Goal: Task Accomplishment & Management: Use online tool/utility

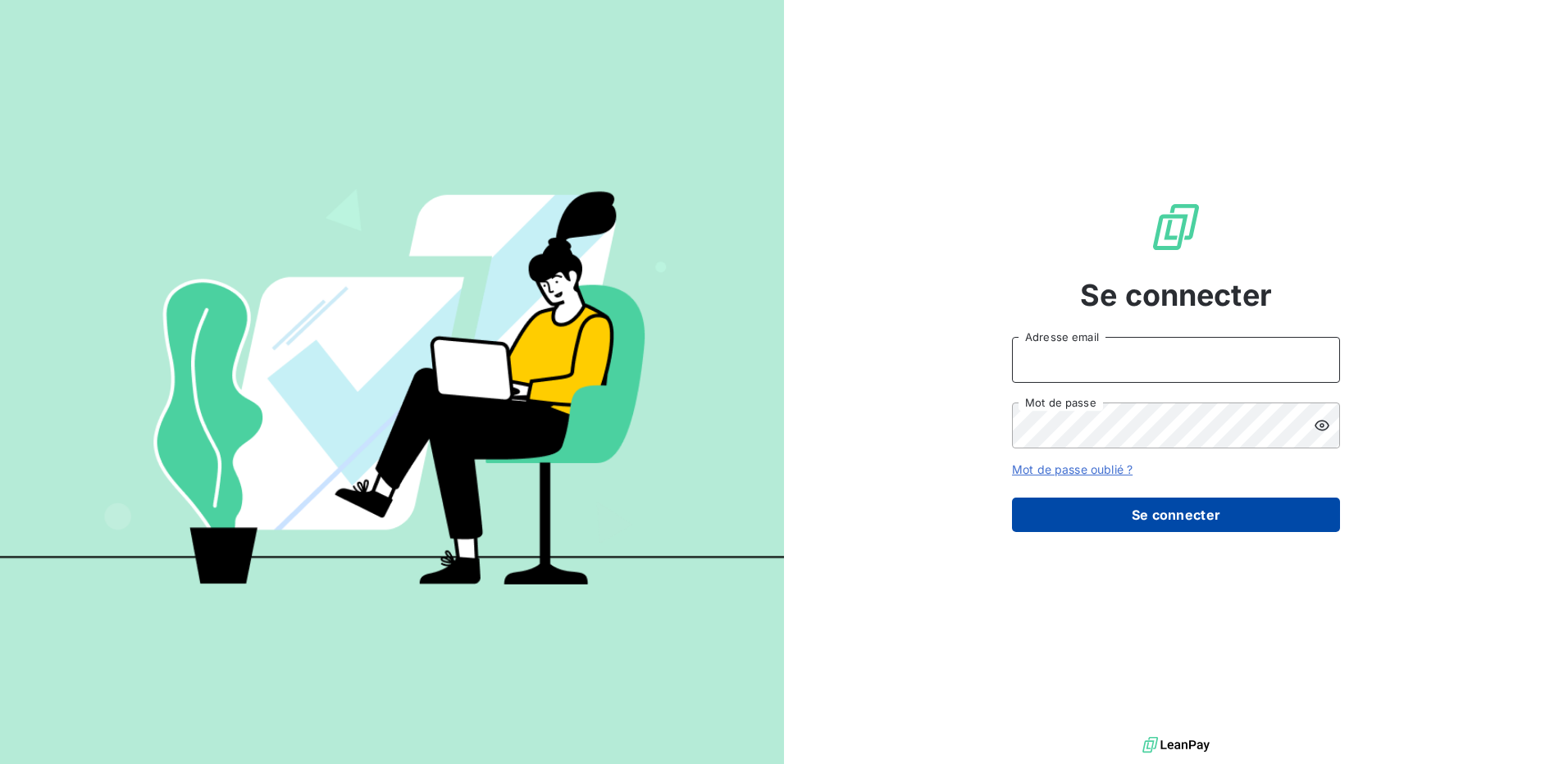
type input "[EMAIL_ADDRESS][DOMAIN_NAME]"
click at [1185, 515] on button "Se connecter" at bounding box center [1176, 515] width 328 height 34
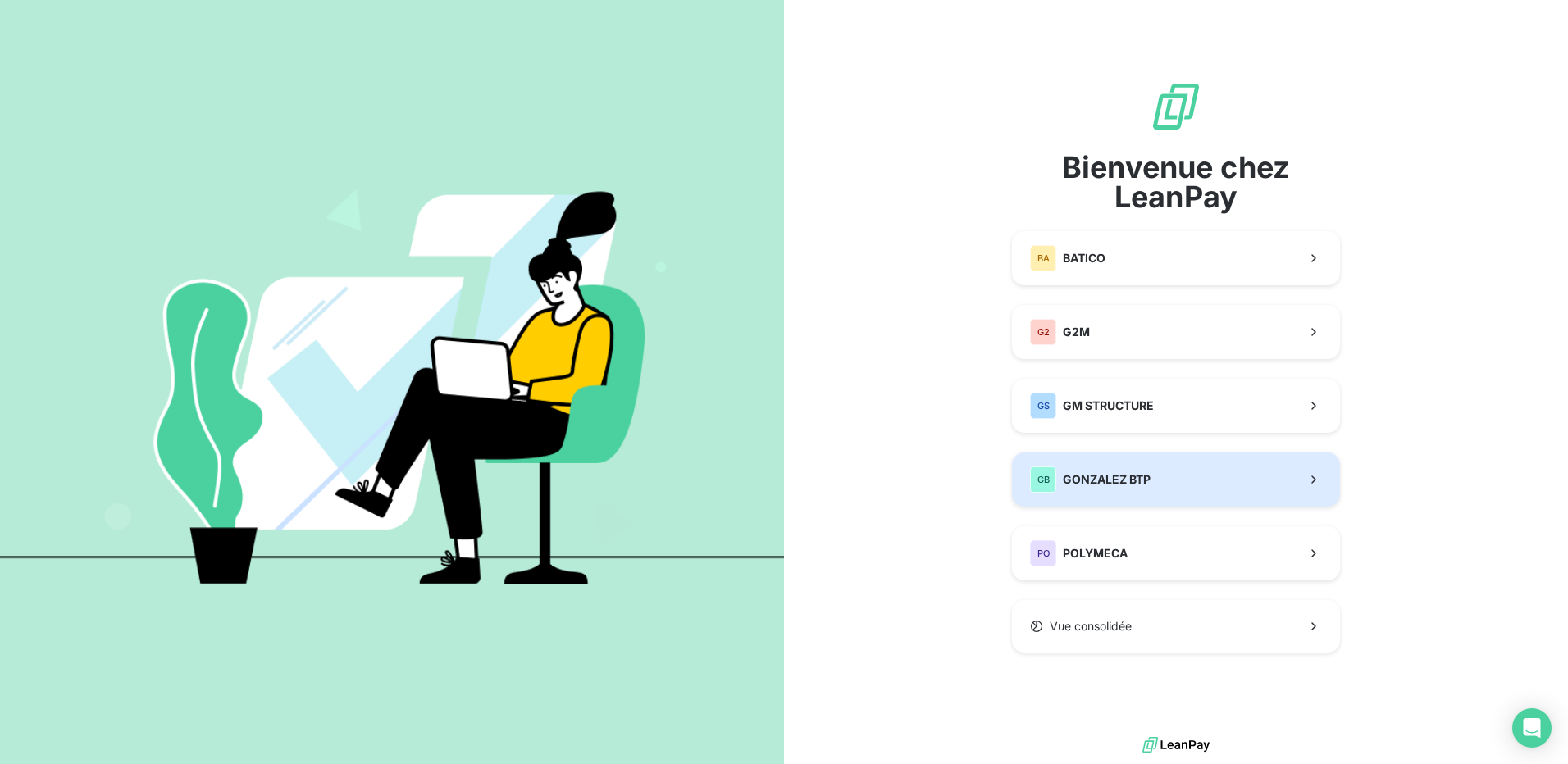
click at [1126, 478] on span "GONZALEZ BTP" at bounding box center [1107, 479] width 88 height 16
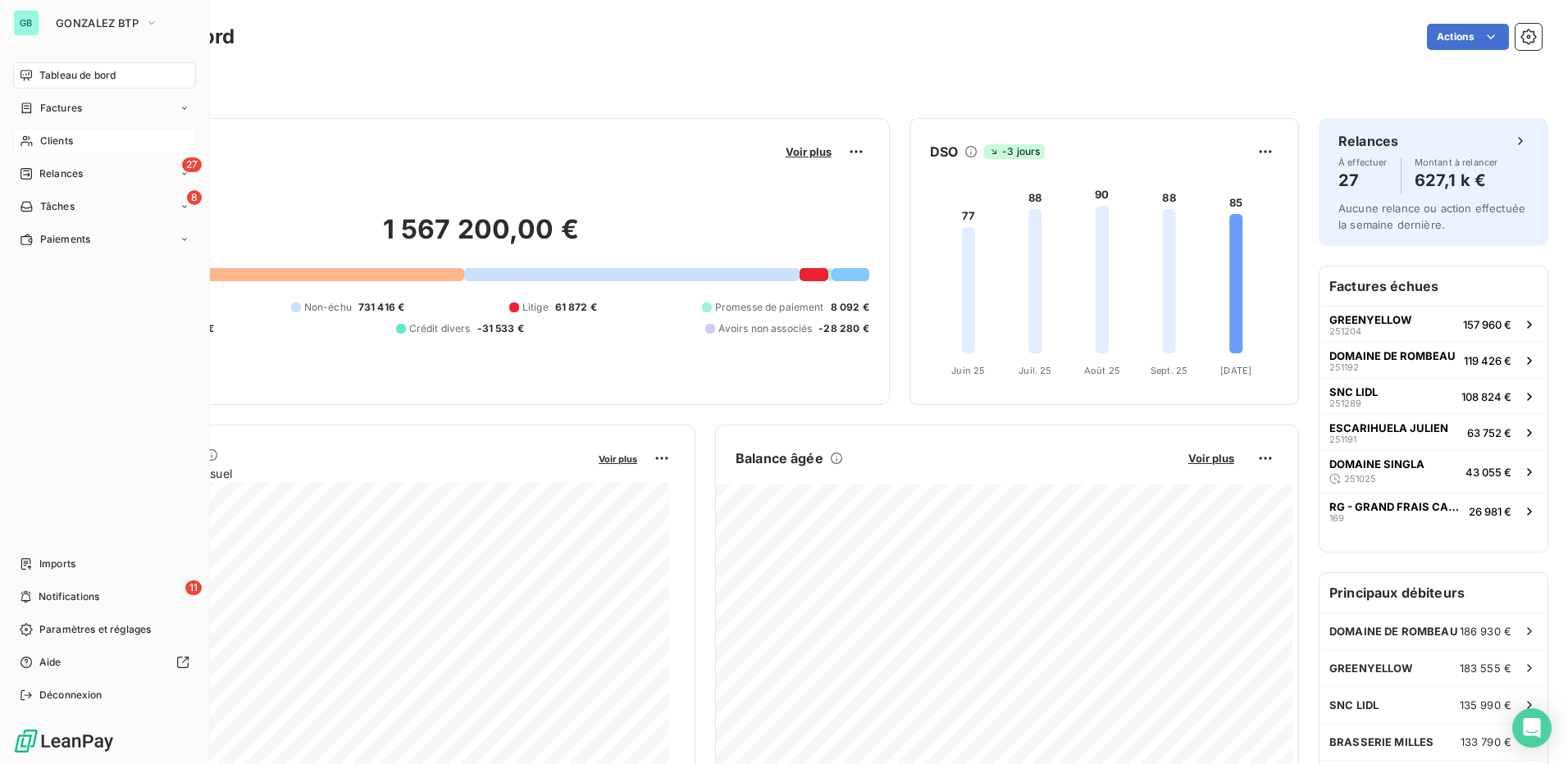
click at [53, 138] on span "Clients" at bounding box center [56, 141] width 33 height 14
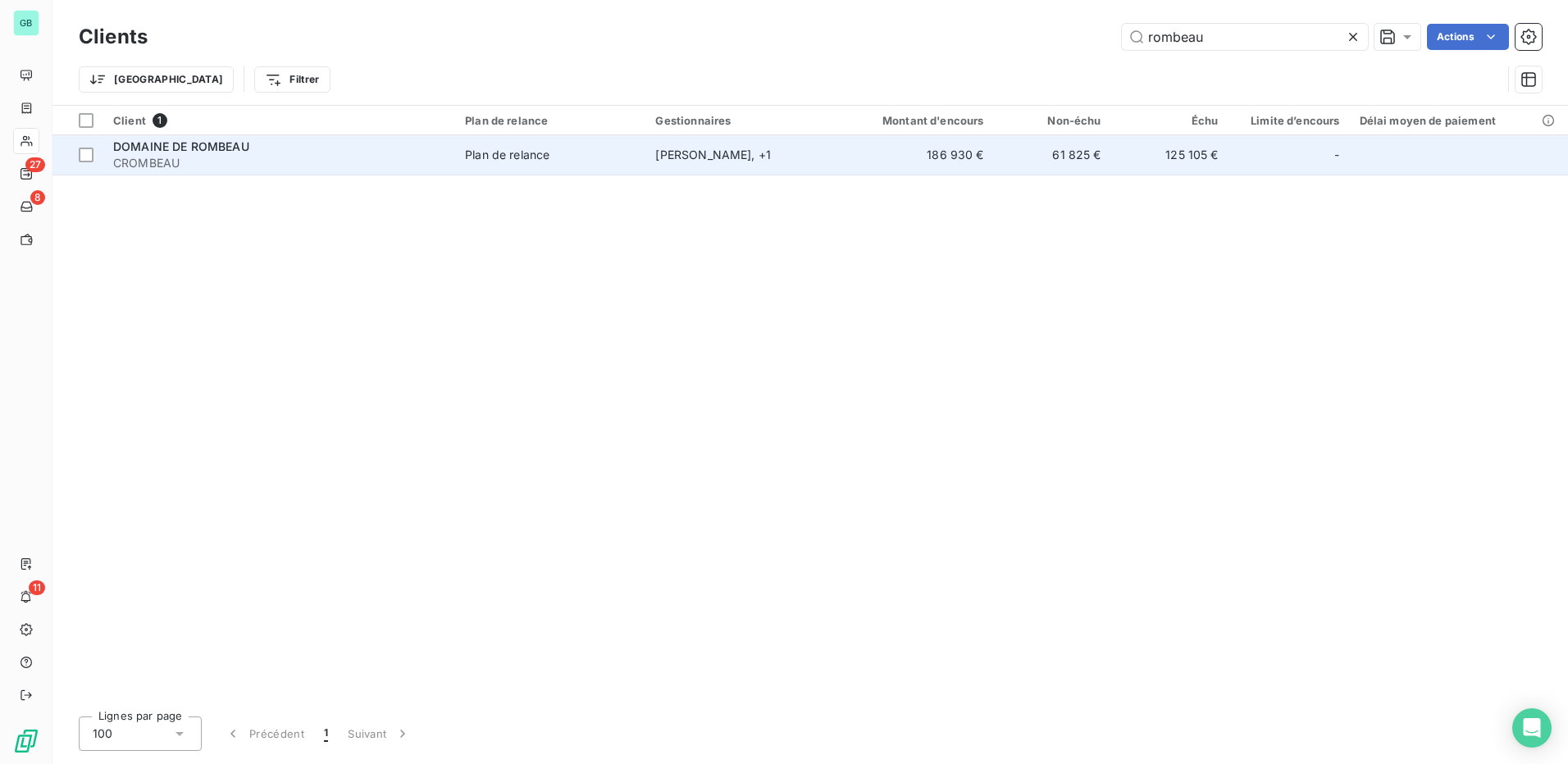
type input "rombeau"
click at [151, 147] on span "DOMAINE DE ROMBEAU" at bounding box center [181, 147] width 136 height 14
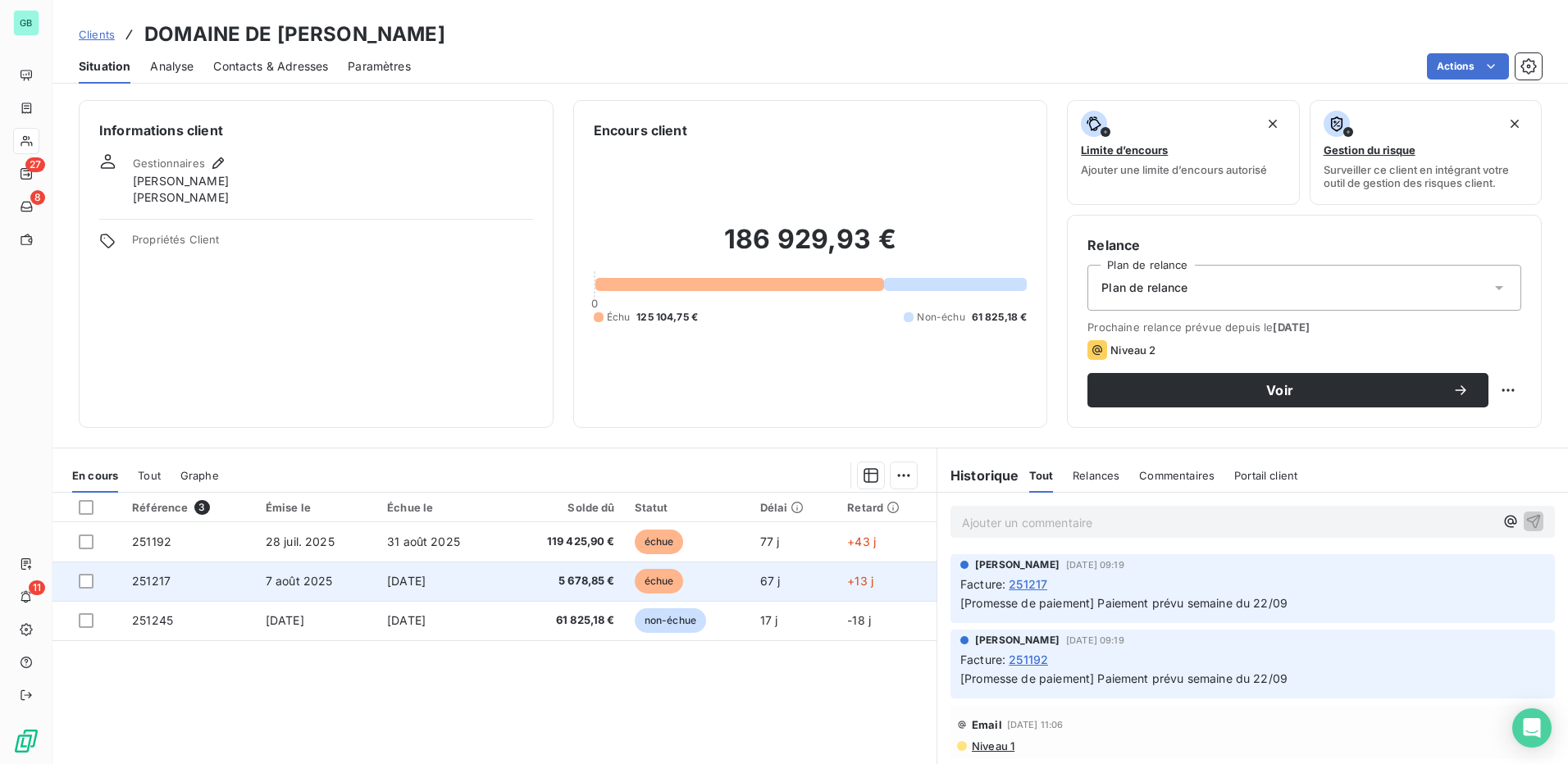
click at [148, 578] on span "251217" at bounding box center [151, 581] width 39 height 14
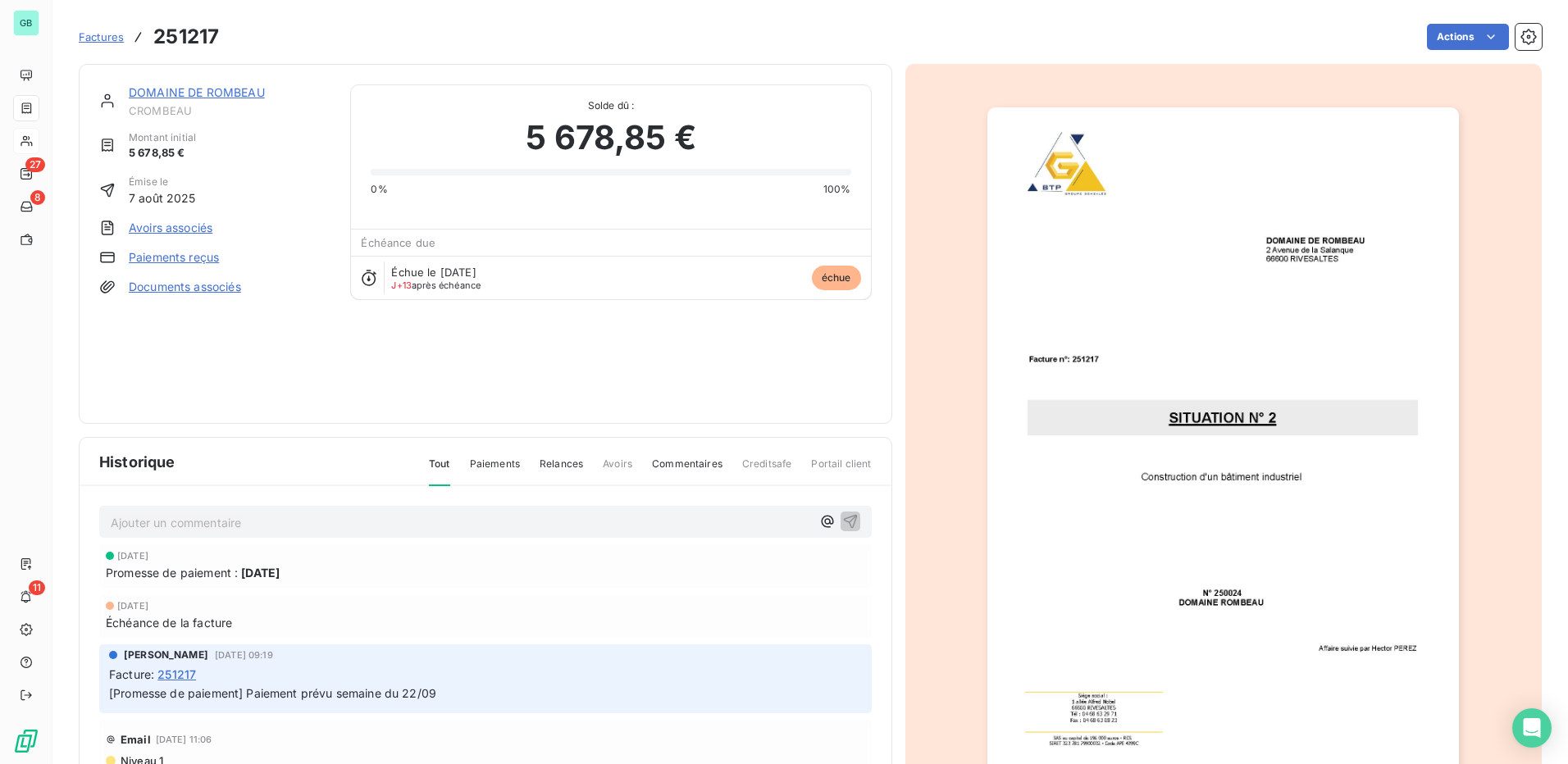
click at [169, 253] on link "Paiements reçus" at bounding box center [174, 257] width 90 height 16
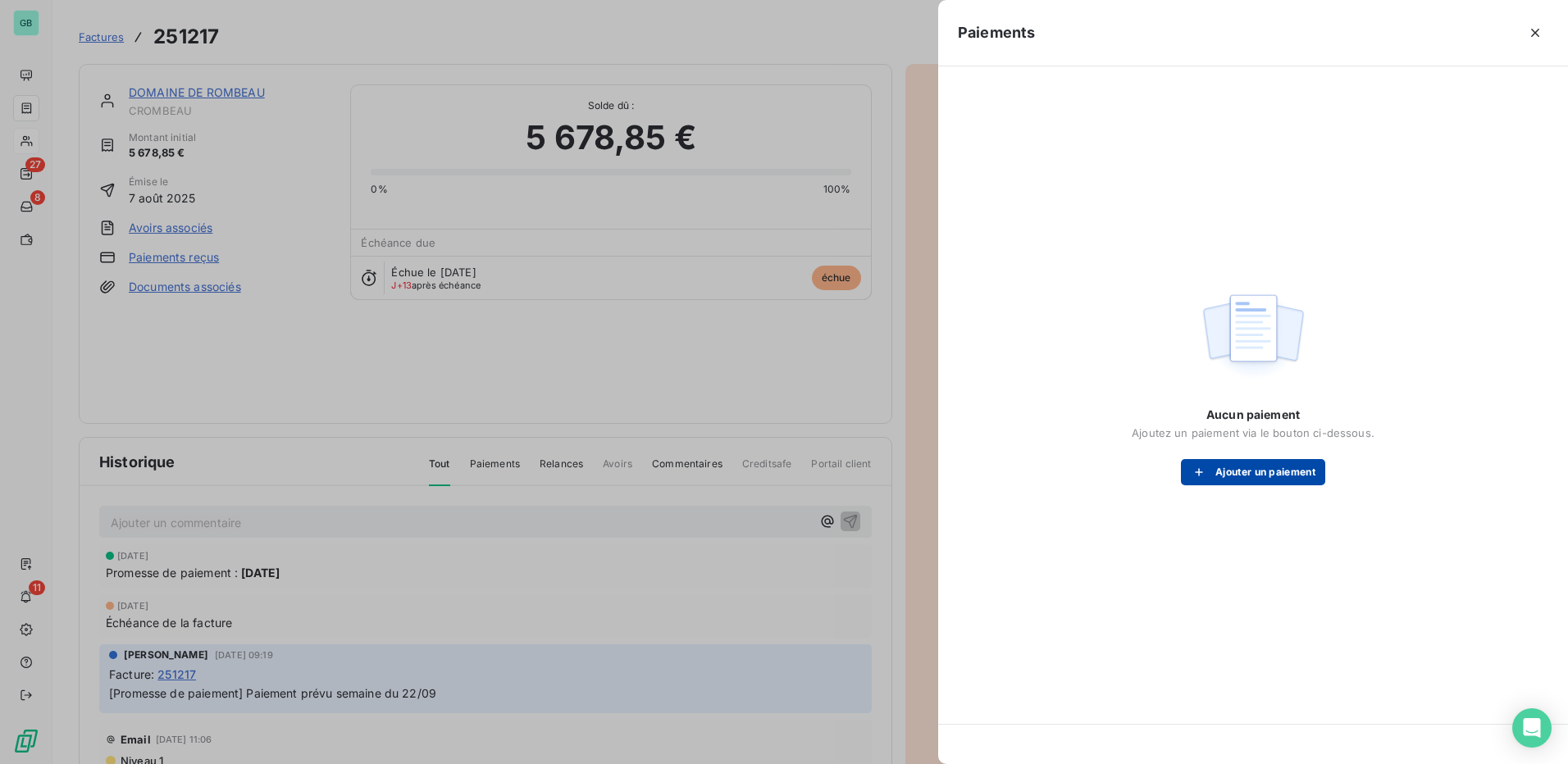
click at [1301, 474] on button "Ajouter un paiement" at bounding box center [1253, 472] width 144 height 26
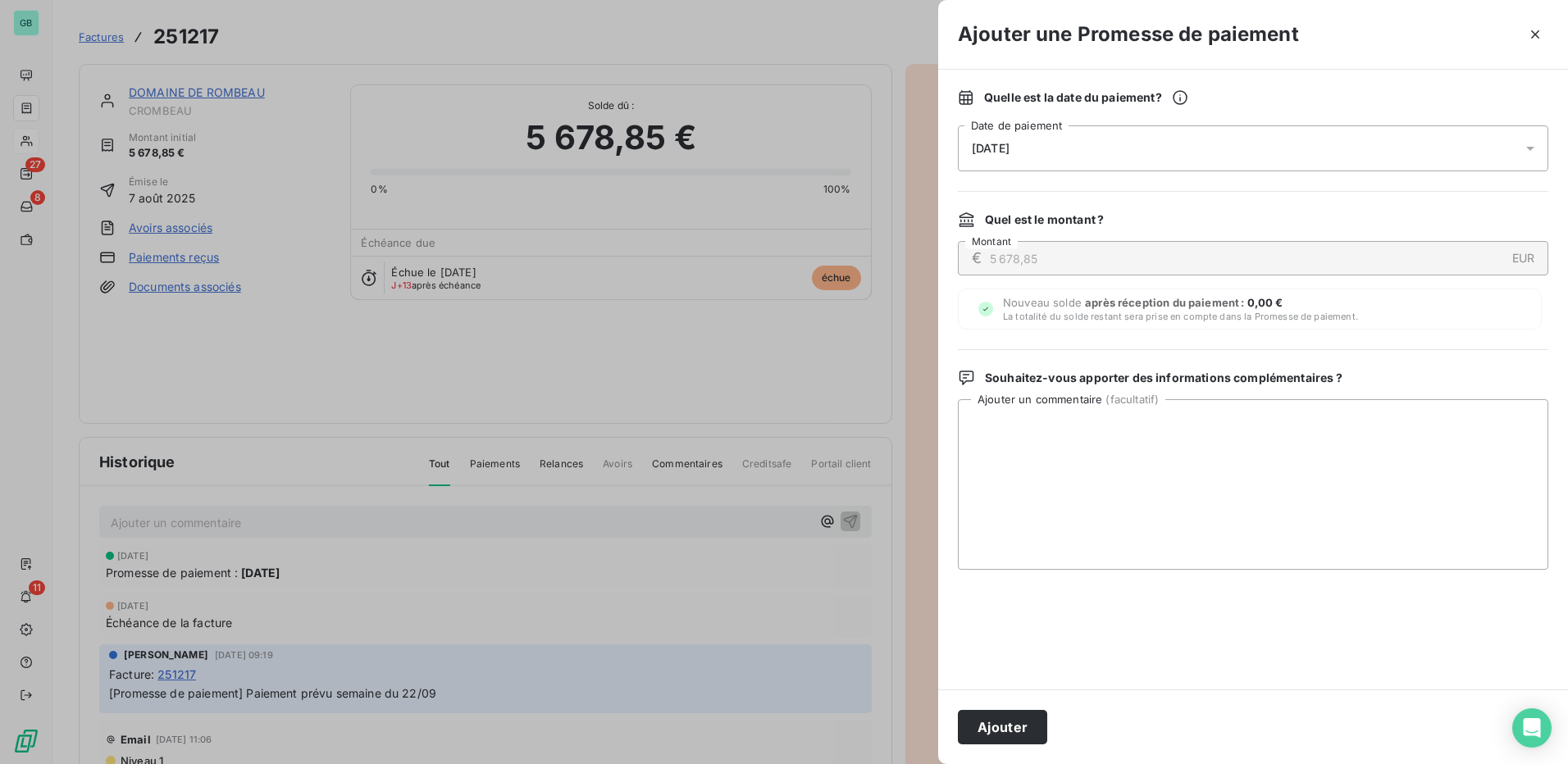
click at [1048, 150] on div "[DATE]" at bounding box center [1253, 148] width 590 height 46
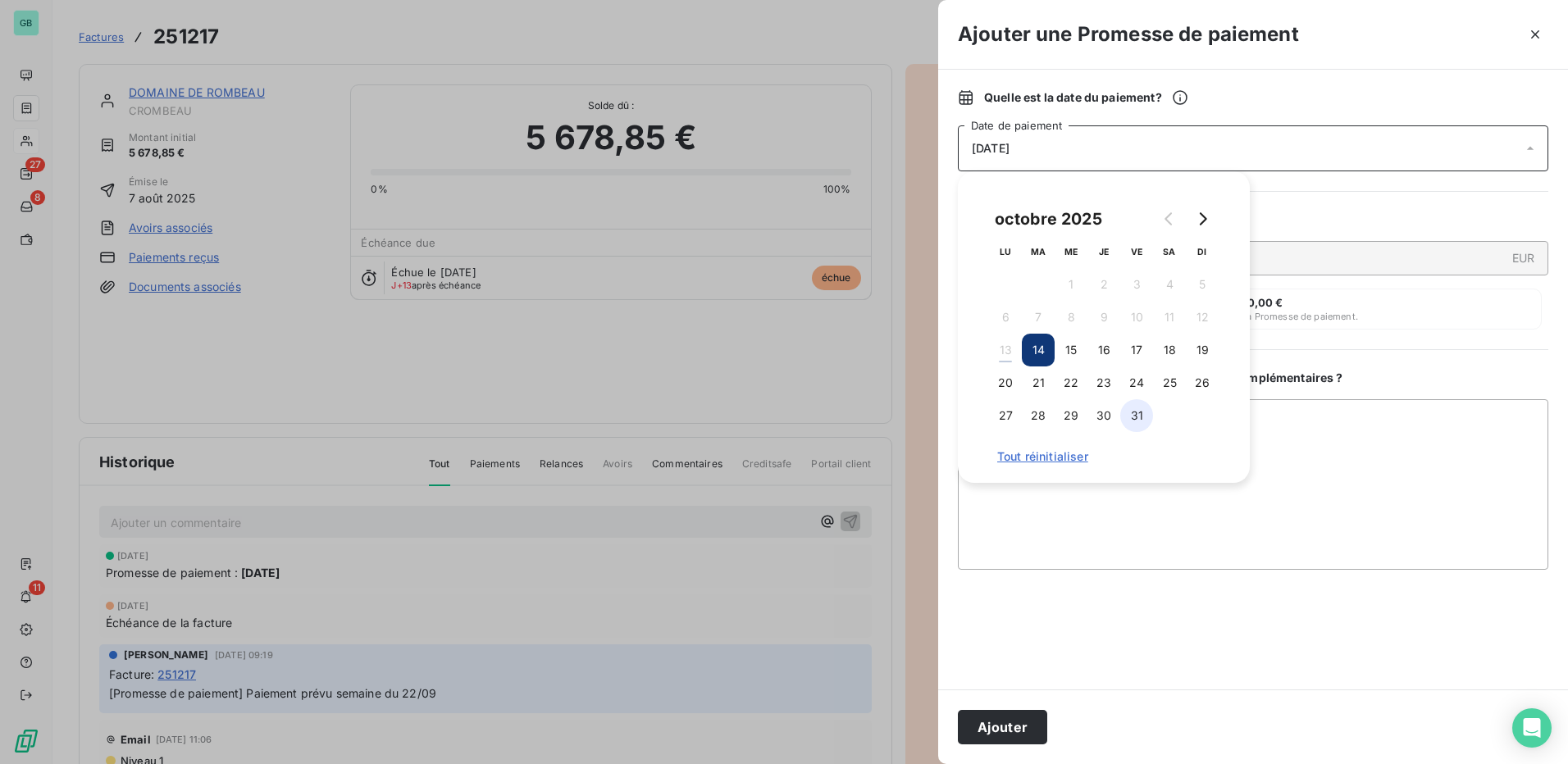
click at [1133, 408] on button "31" at bounding box center [1136, 416] width 33 height 33
click at [1026, 721] on button "Ajouter" at bounding box center [1003, 727] width 90 height 34
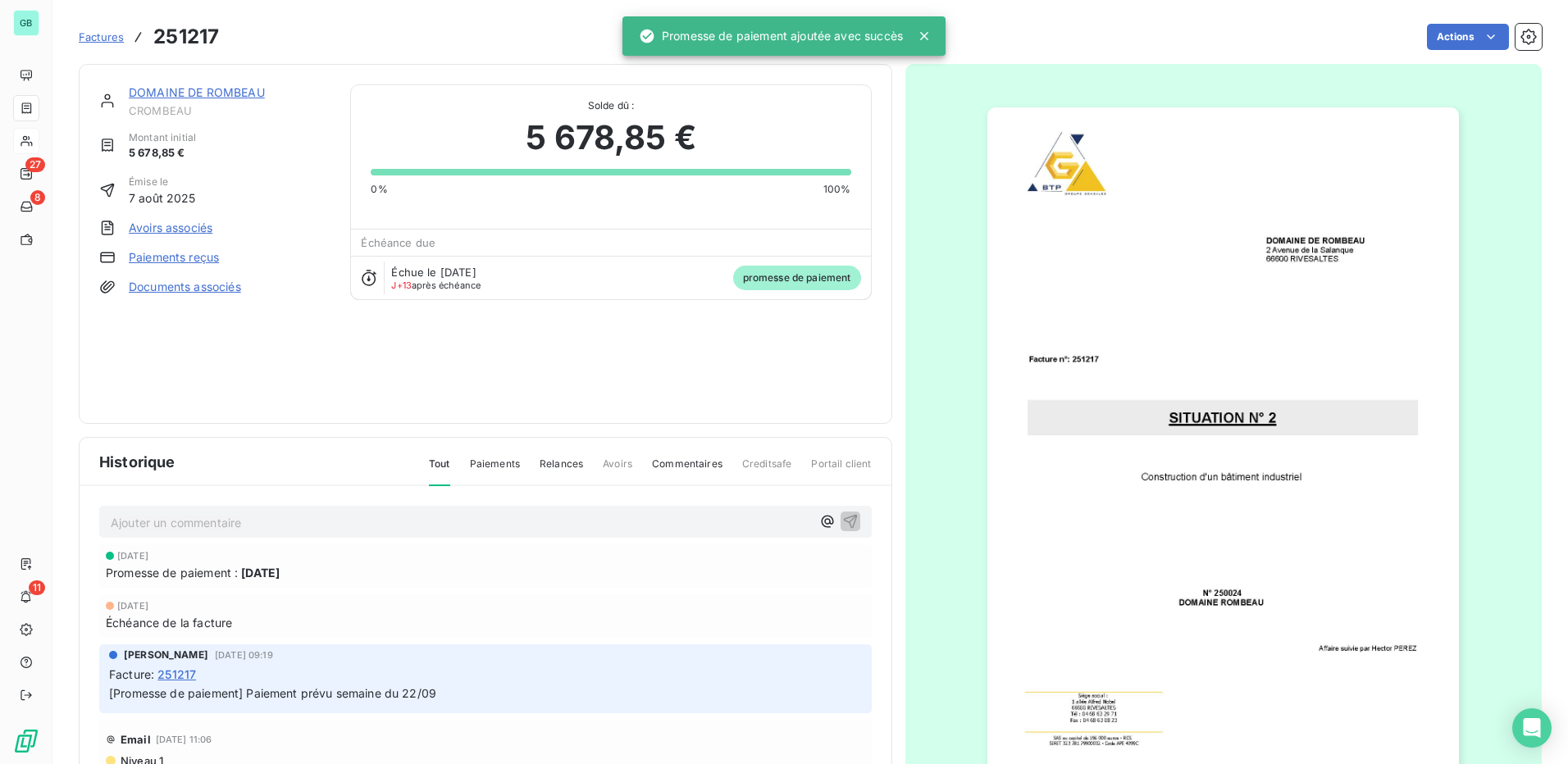
click at [89, 39] on span "Factures" at bounding box center [101, 37] width 45 height 13
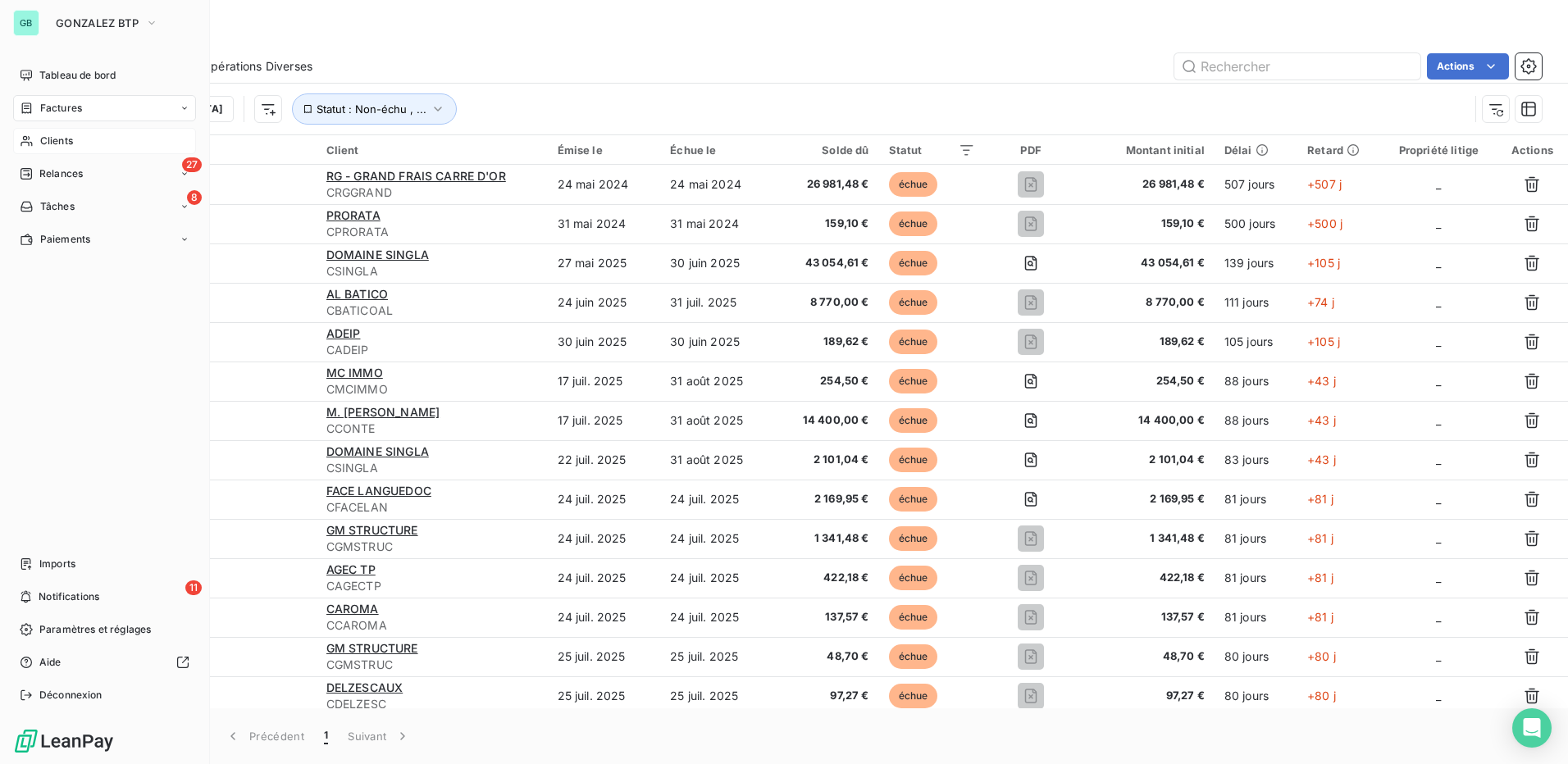
click at [40, 141] on span "Clients" at bounding box center [56, 141] width 33 height 14
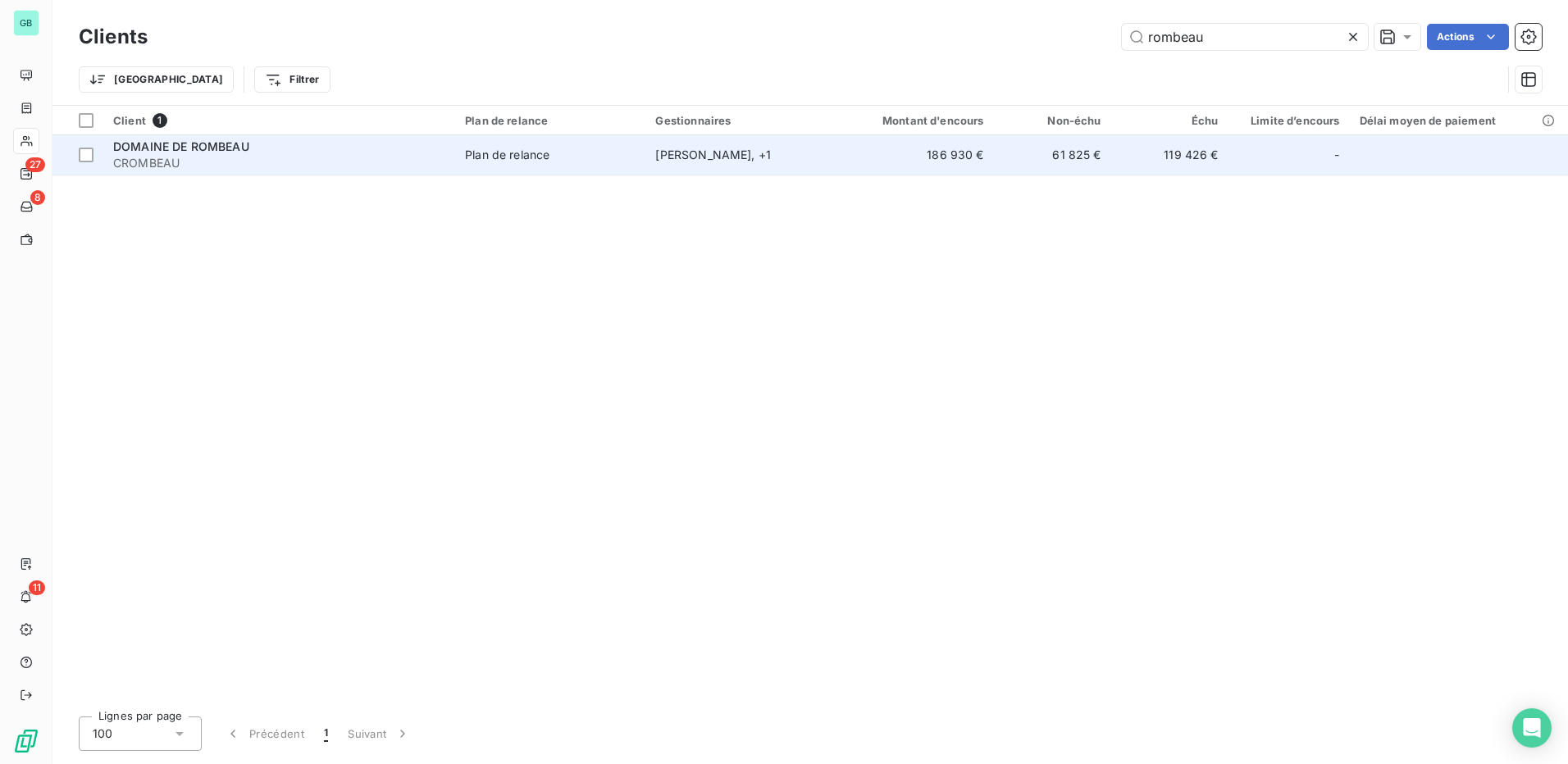
click at [200, 142] on span "DOMAINE DE ROMBEAU" at bounding box center [181, 147] width 136 height 14
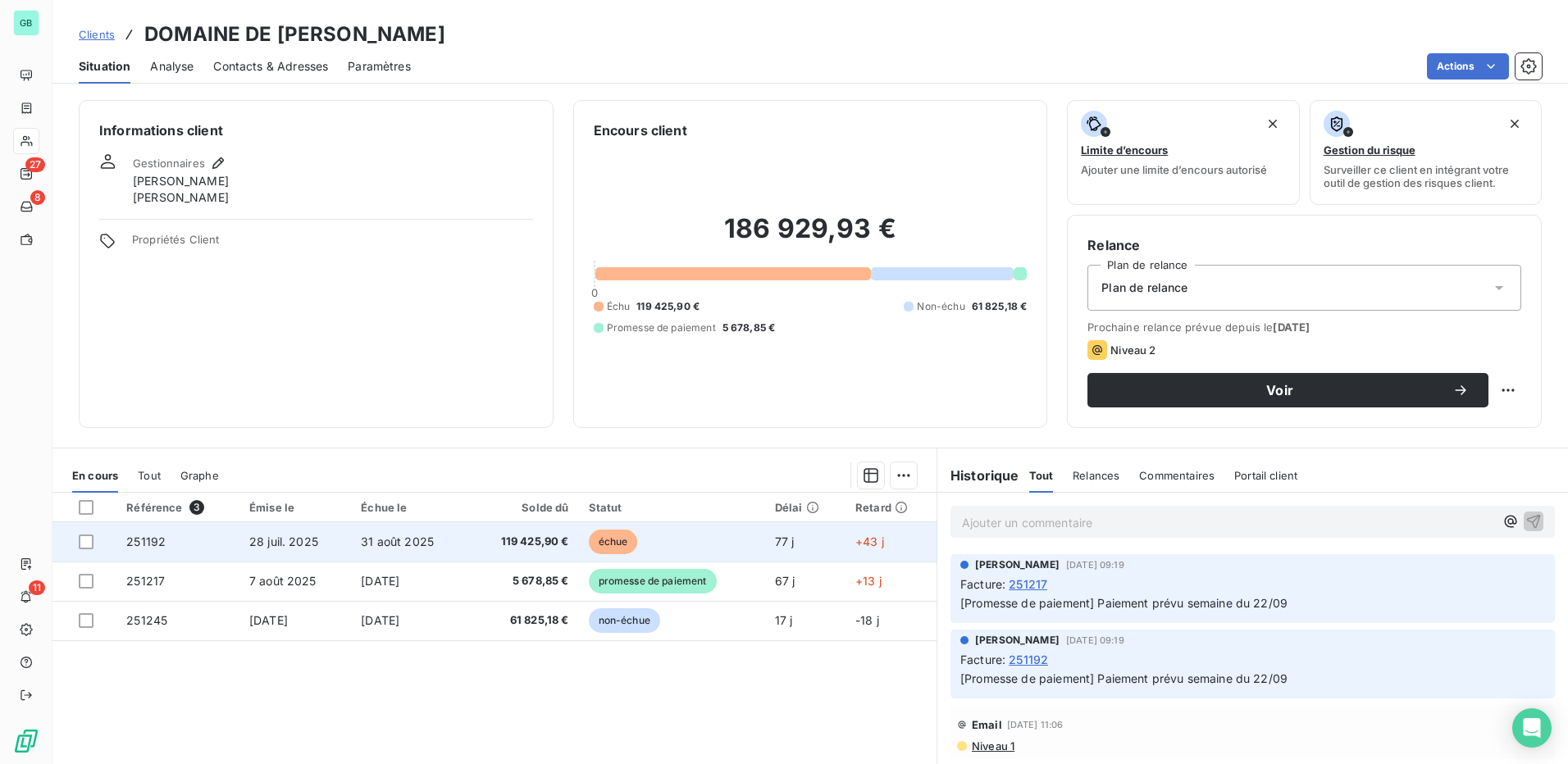
click at [279, 540] on span "28 juil. 2025" at bounding box center [283, 542] width 69 height 14
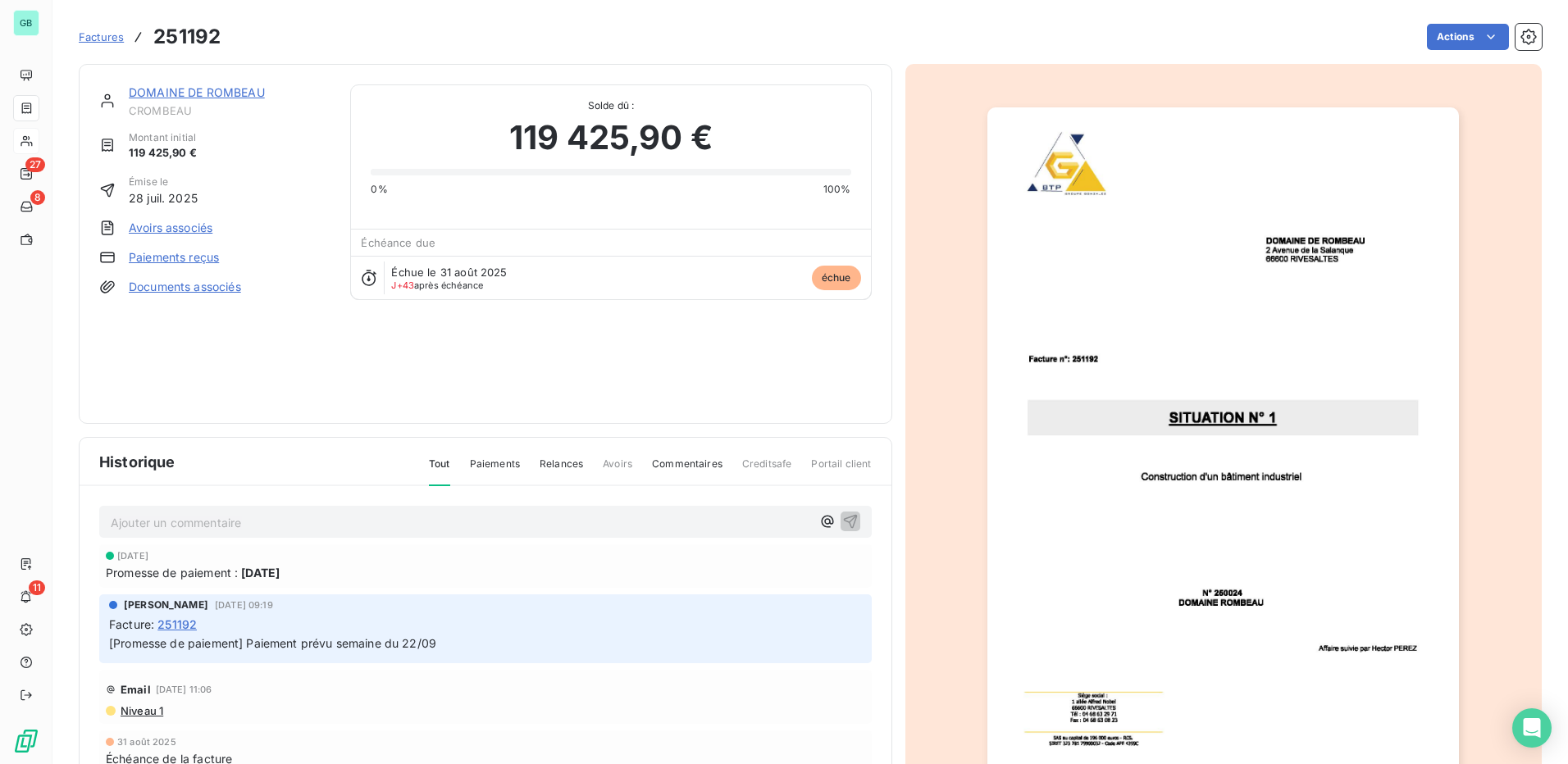
click at [191, 258] on link "Paiements reçus" at bounding box center [174, 257] width 90 height 16
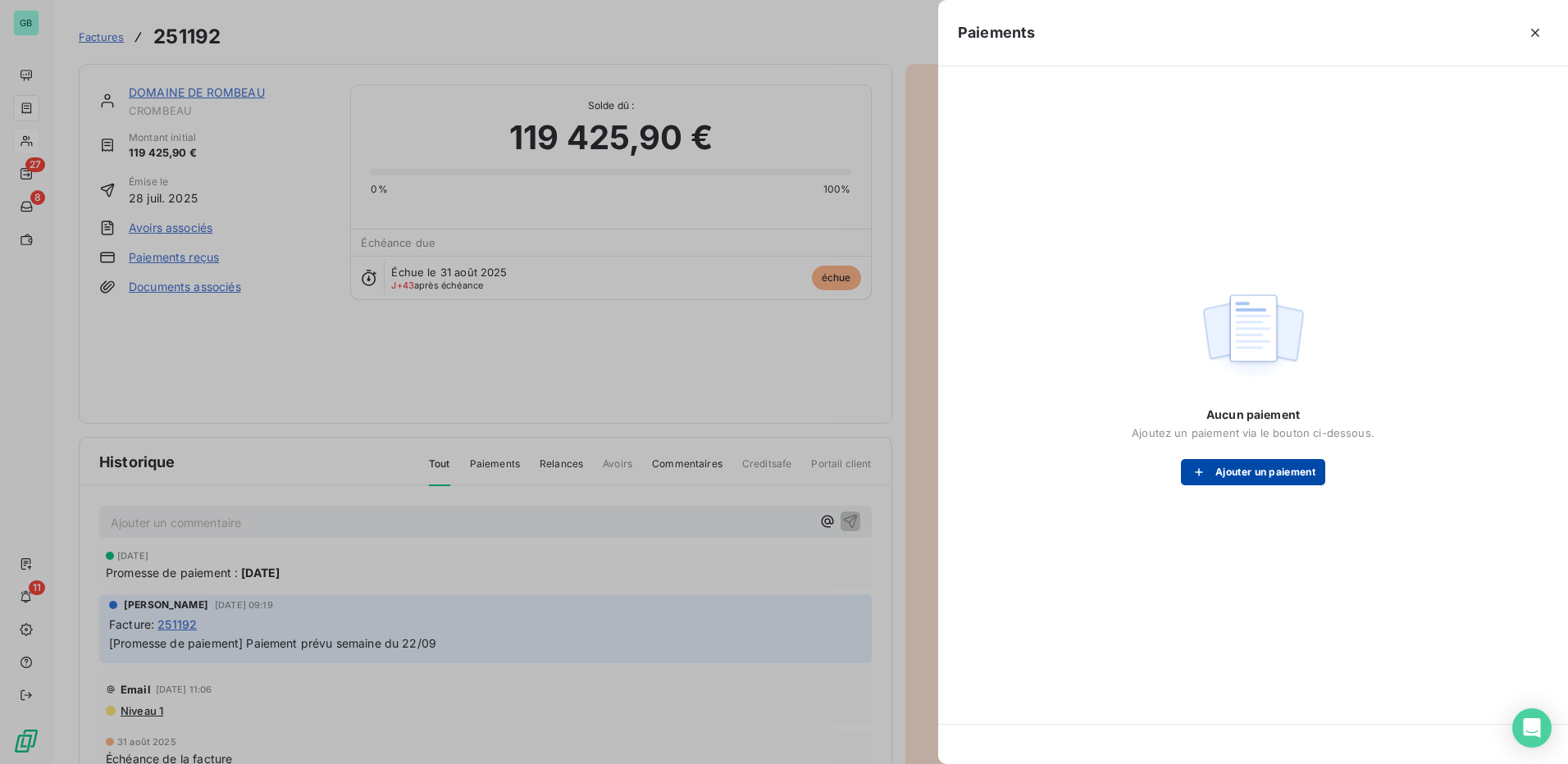
click at [1247, 466] on button "Ajouter un paiement" at bounding box center [1253, 472] width 144 height 26
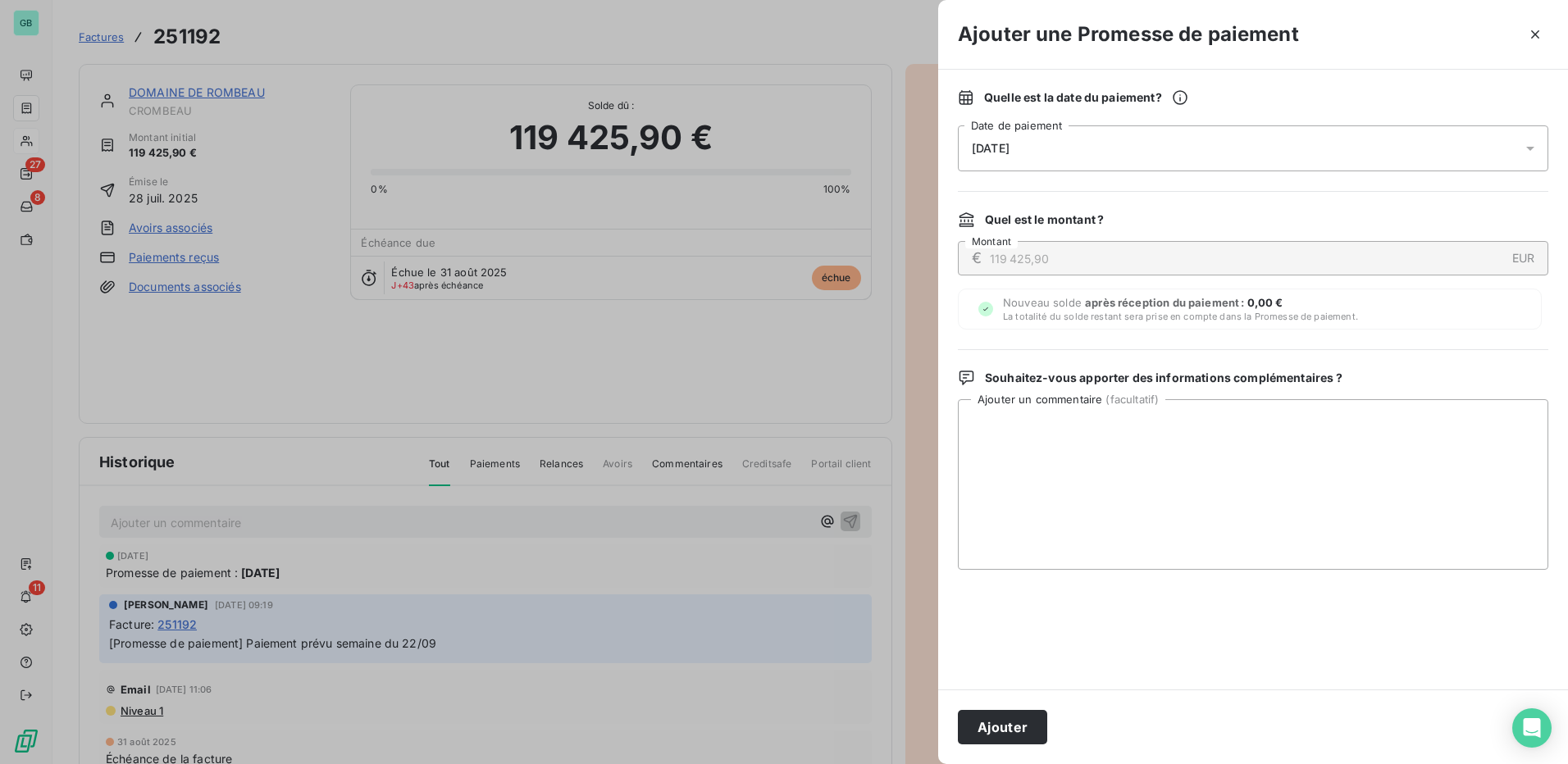
click at [1045, 141] on div "[DATE]" at bounding box center [1253, 148] width 590 height 46
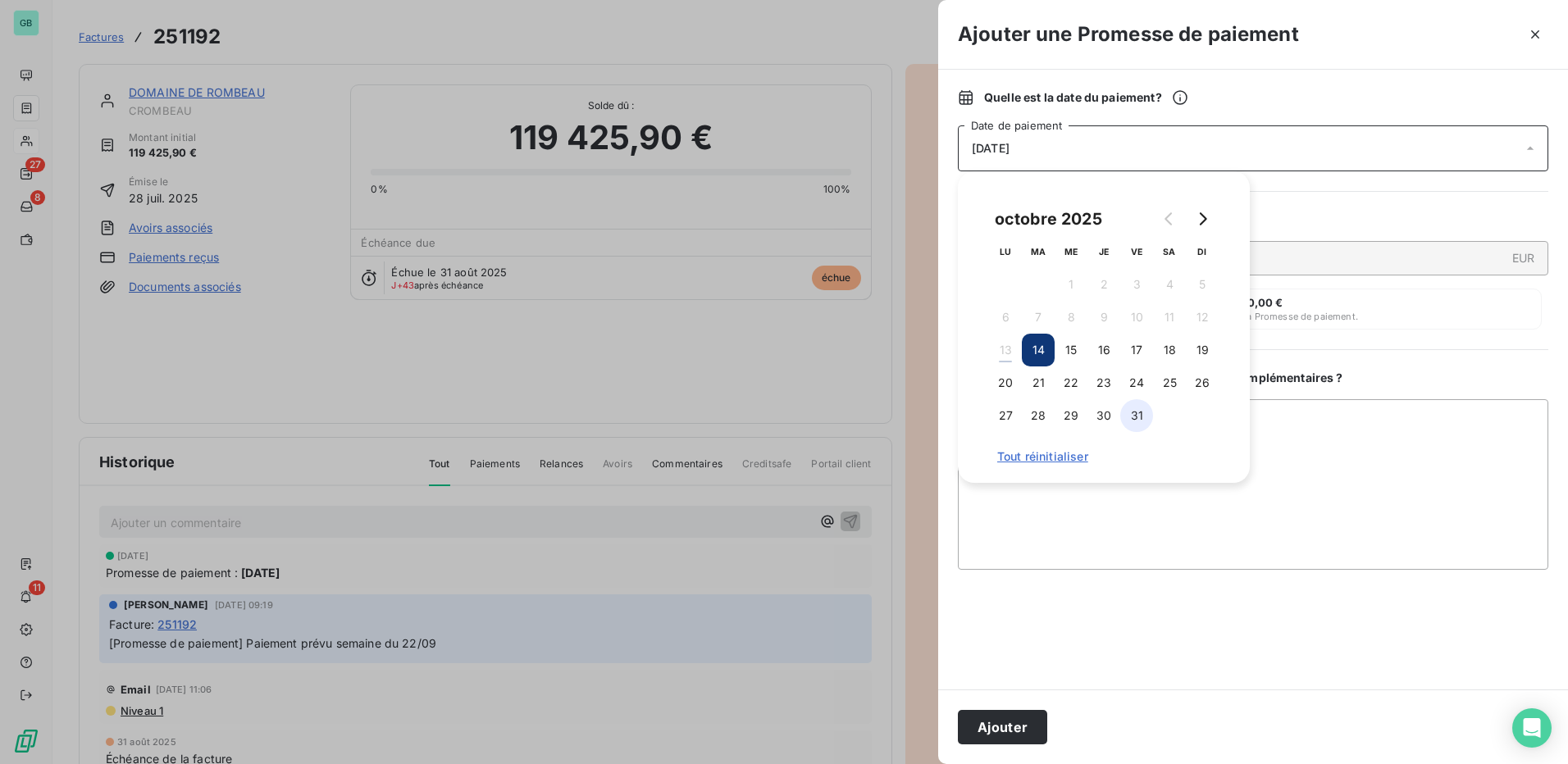
click at [1133, 417] on button "31" at bounding box center [1136, 416] width 33 height 33
click at [1004, 729] on button "Ajouter" at bounding box center [1003, 727] width 90 height 34
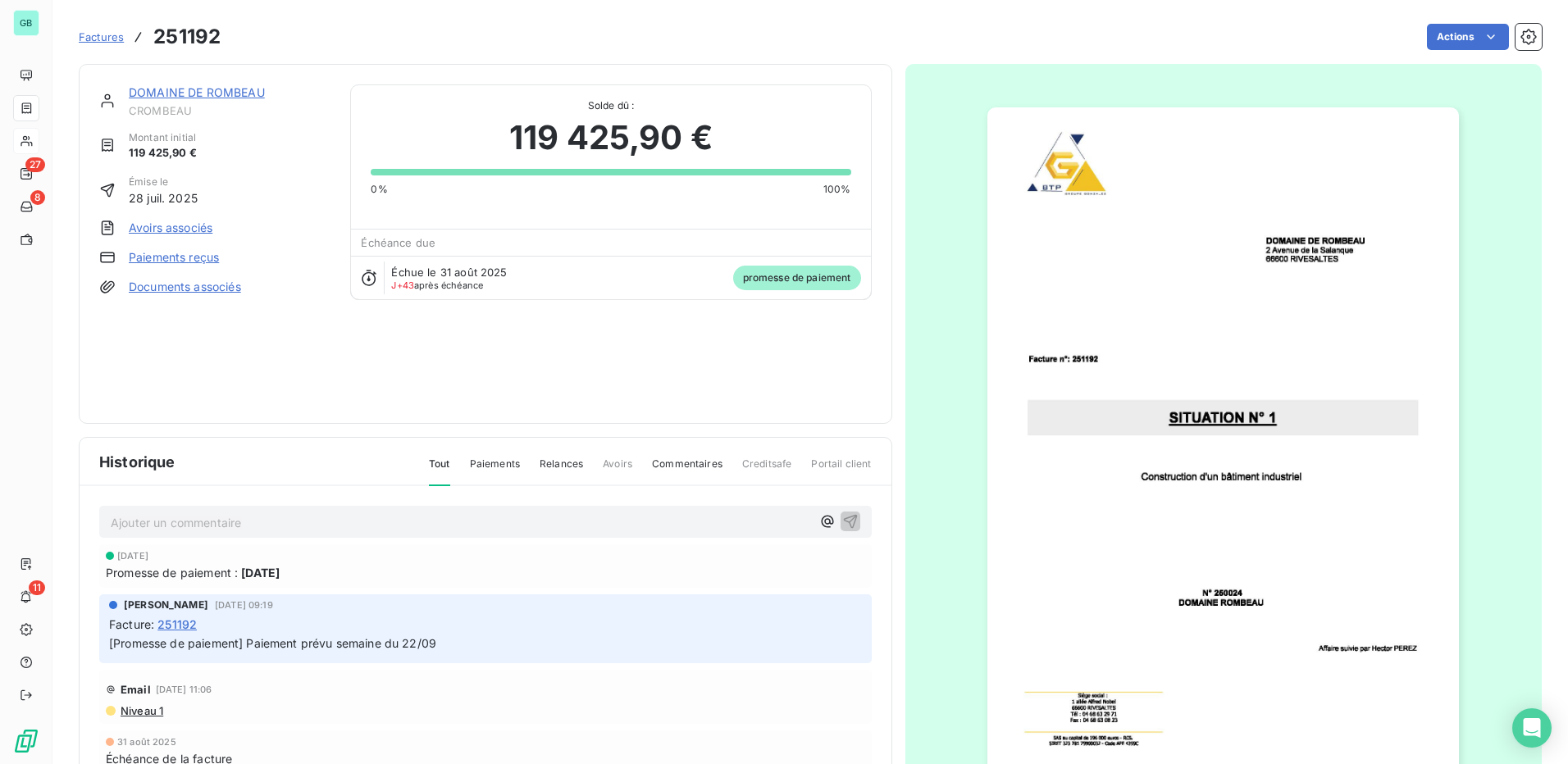
click at [107, 38] on span "Factures" at bounding box center [101, 37] width 45 height 13
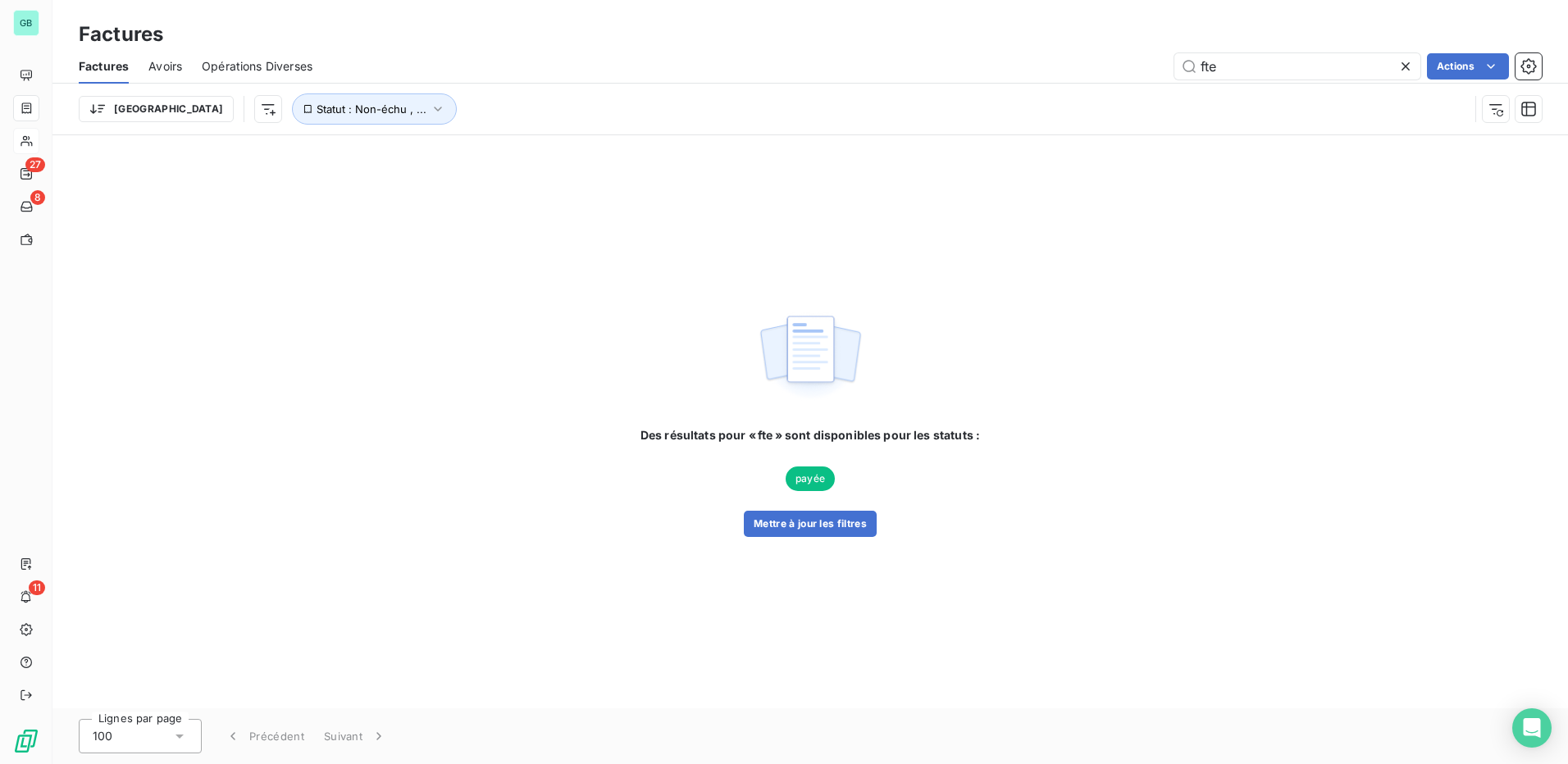
type input "fte"
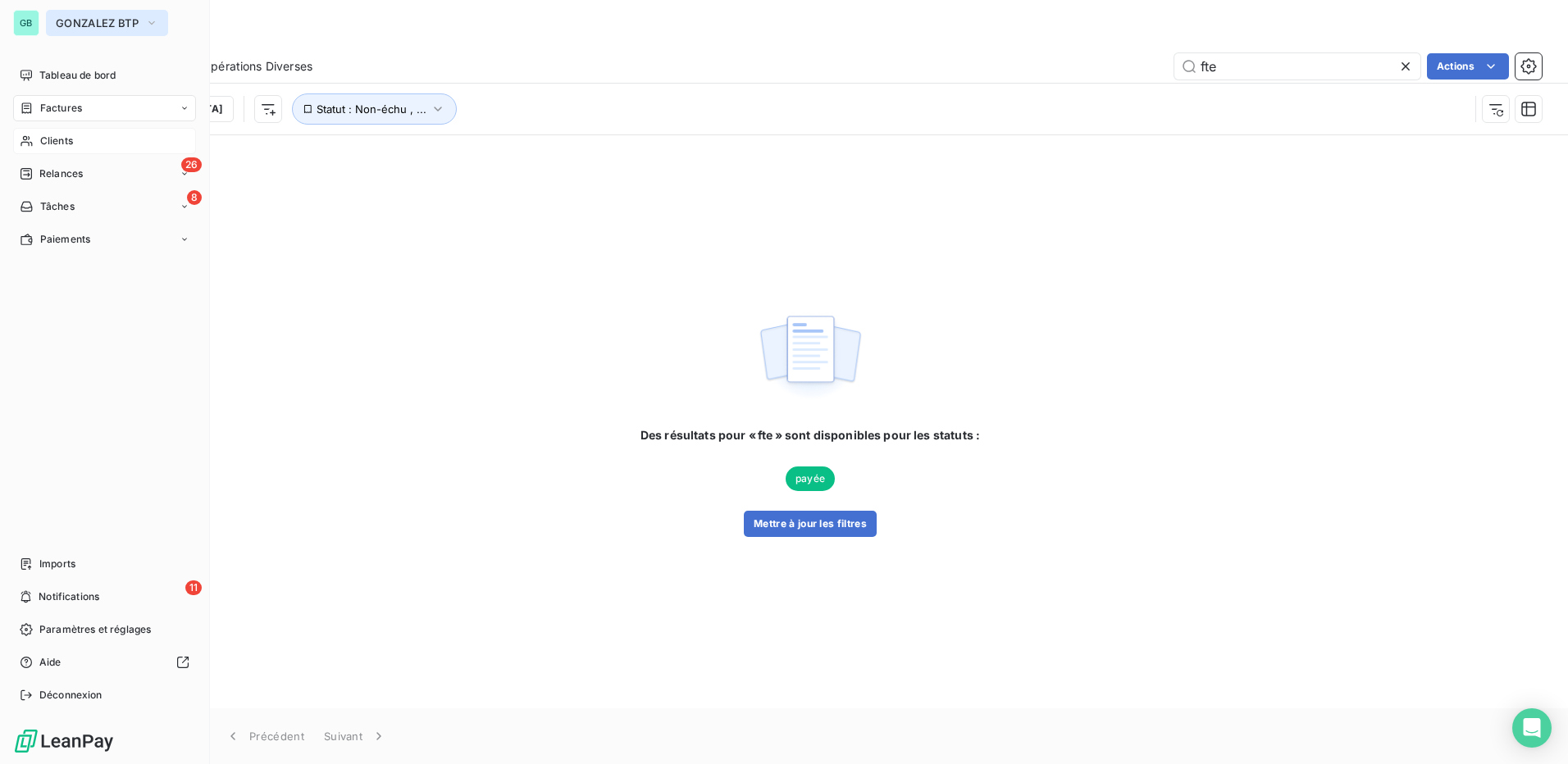
click at [65, 24] on span "GONZALEZ BTP" at bounding box center [97, 22] width 82 height 13
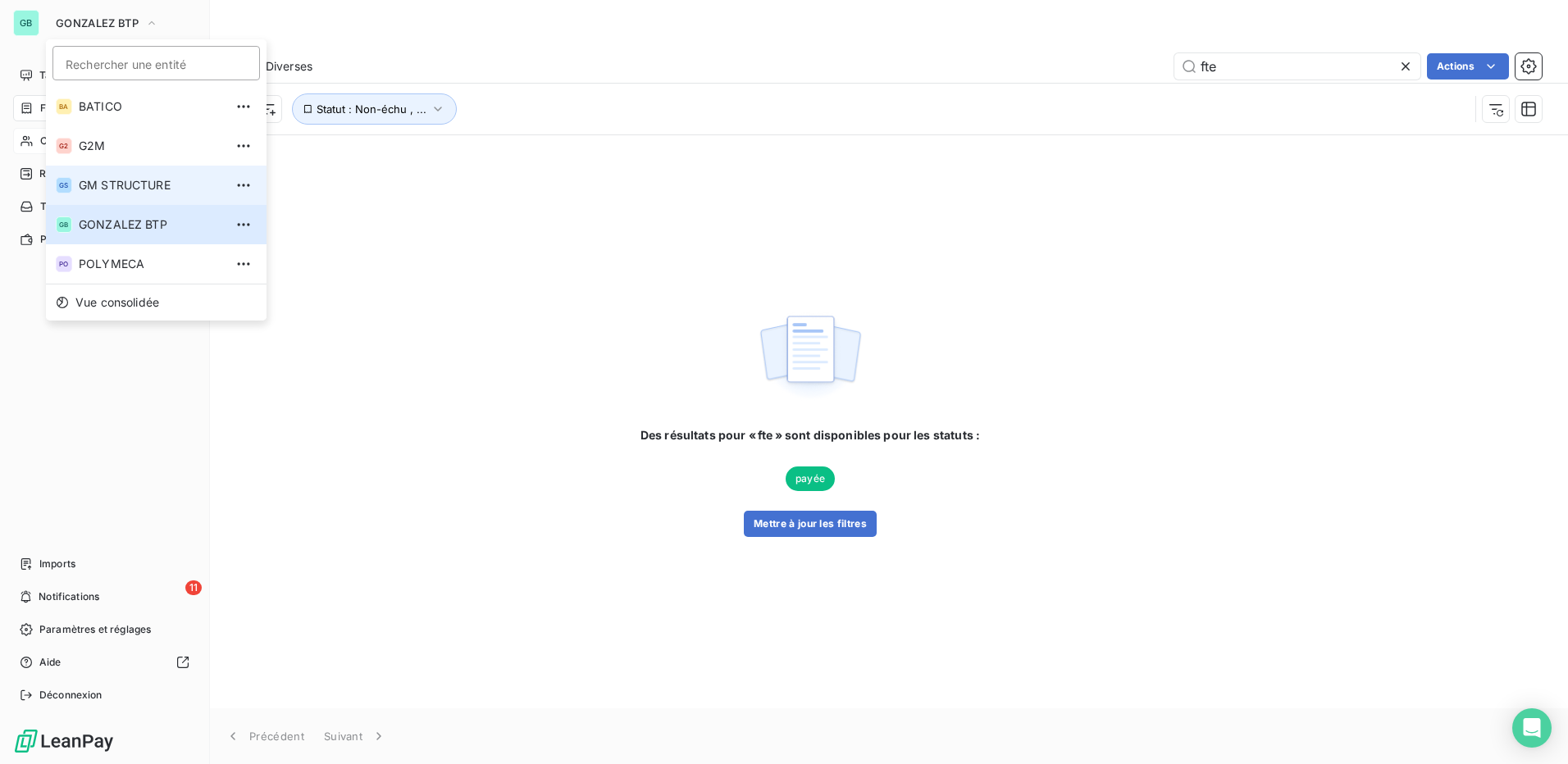
click at [94, 181] on span "GM STRUCTURE" at bounding box center [151, 185] width 145 height 16
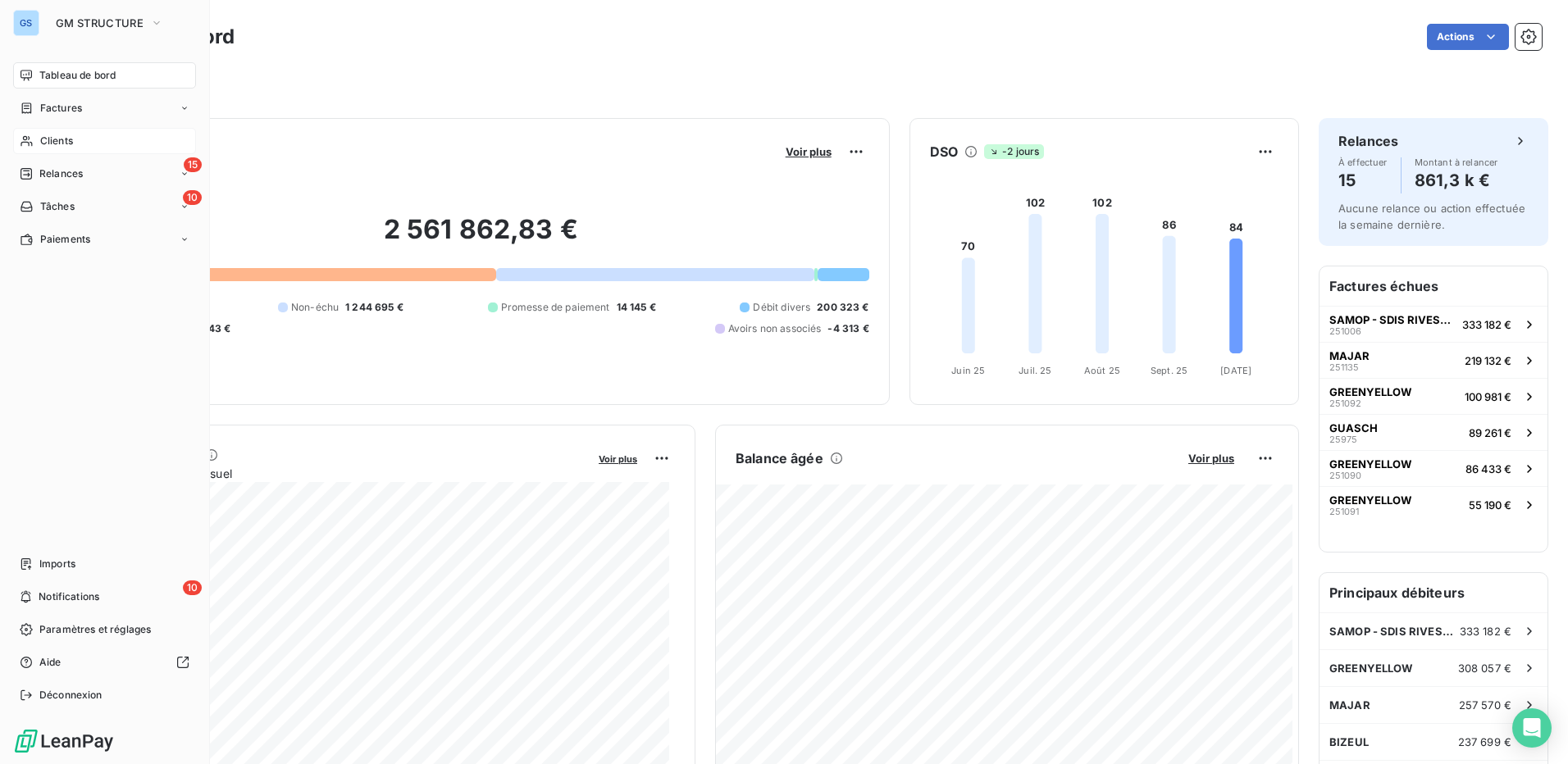
click at [60, 137] on span "Clients" at bounding box center [56, 141] width 33 height 14
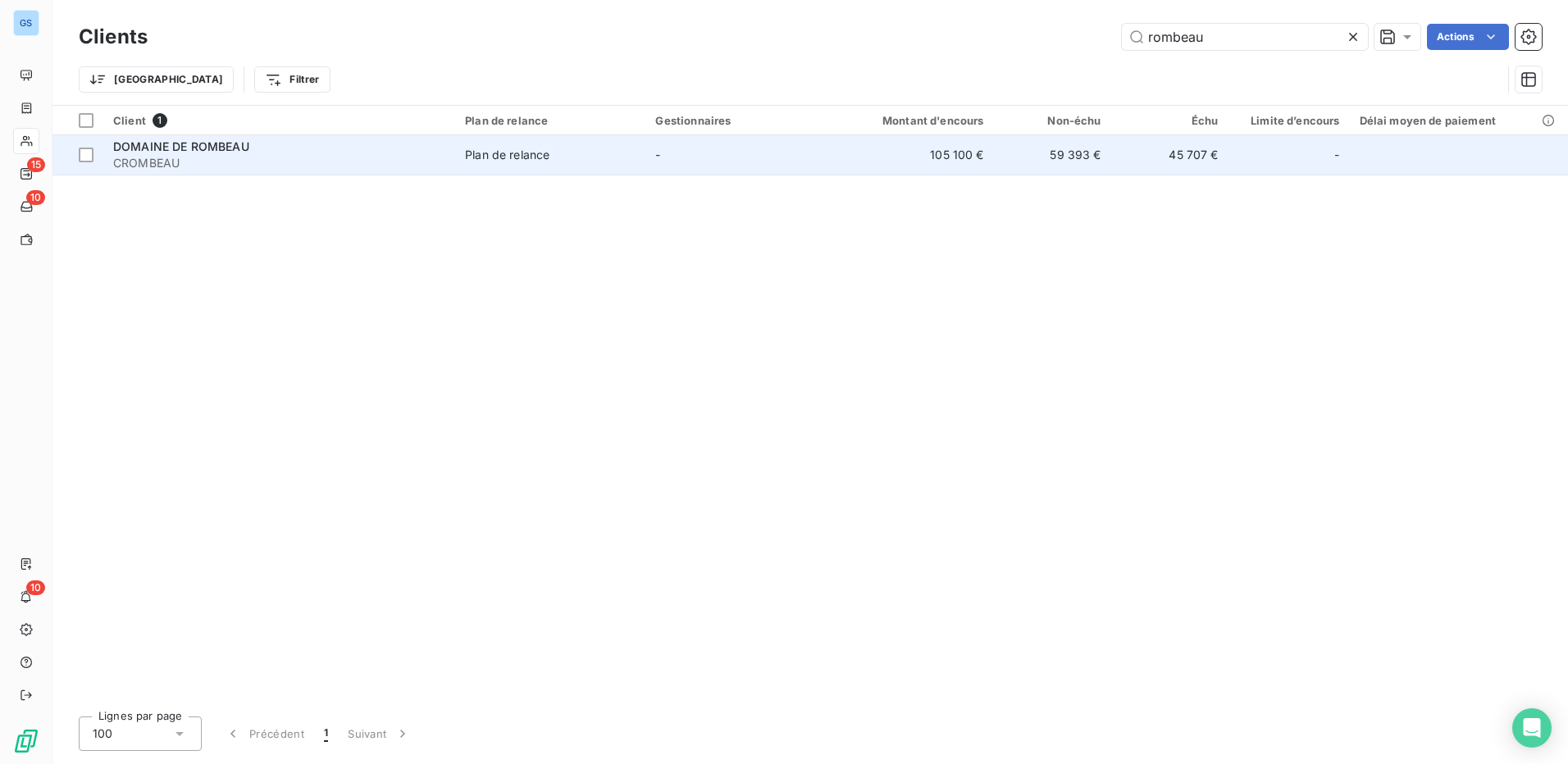
click at [211, 148] on span "DOMAINE DE ROMBEAU" at bounding box center [181, 147] width 136 height 14
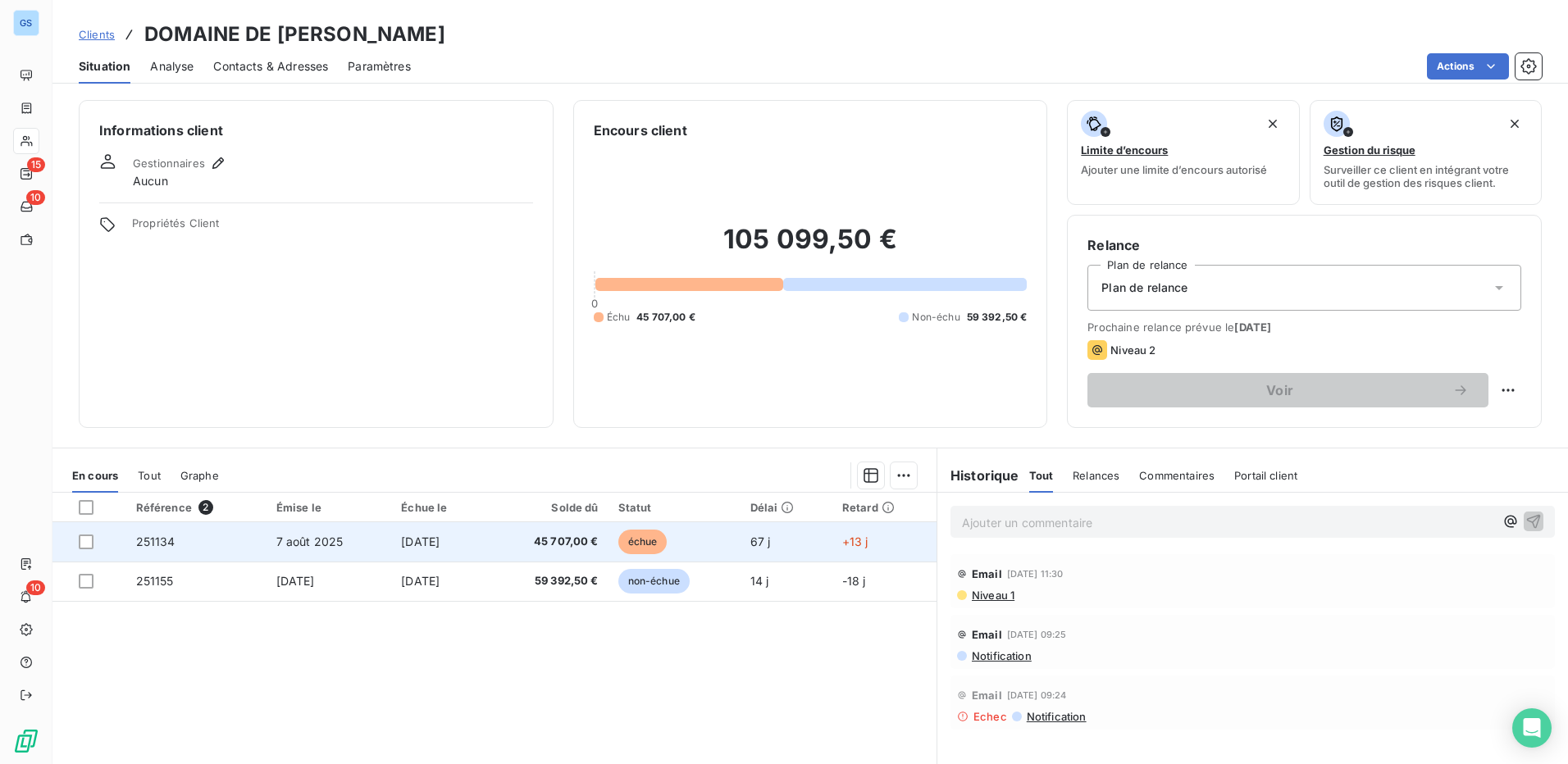
click at [151, 544] on span "251134" at bounding box center [156, 542] width 39 height 14
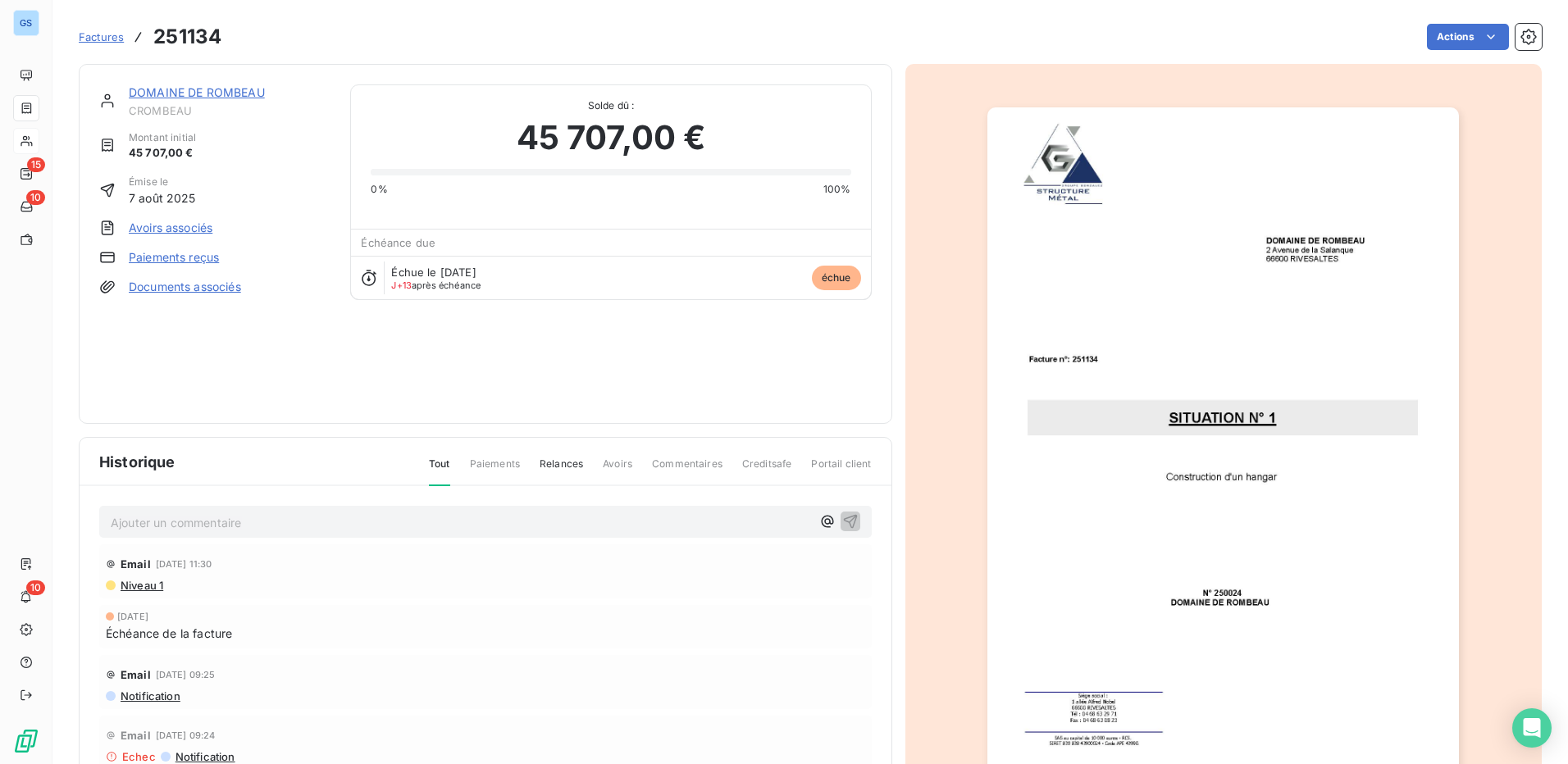
click at [159, 260] on link "Paiements reçus" at bounding box center [174, 257] width 90 height 16
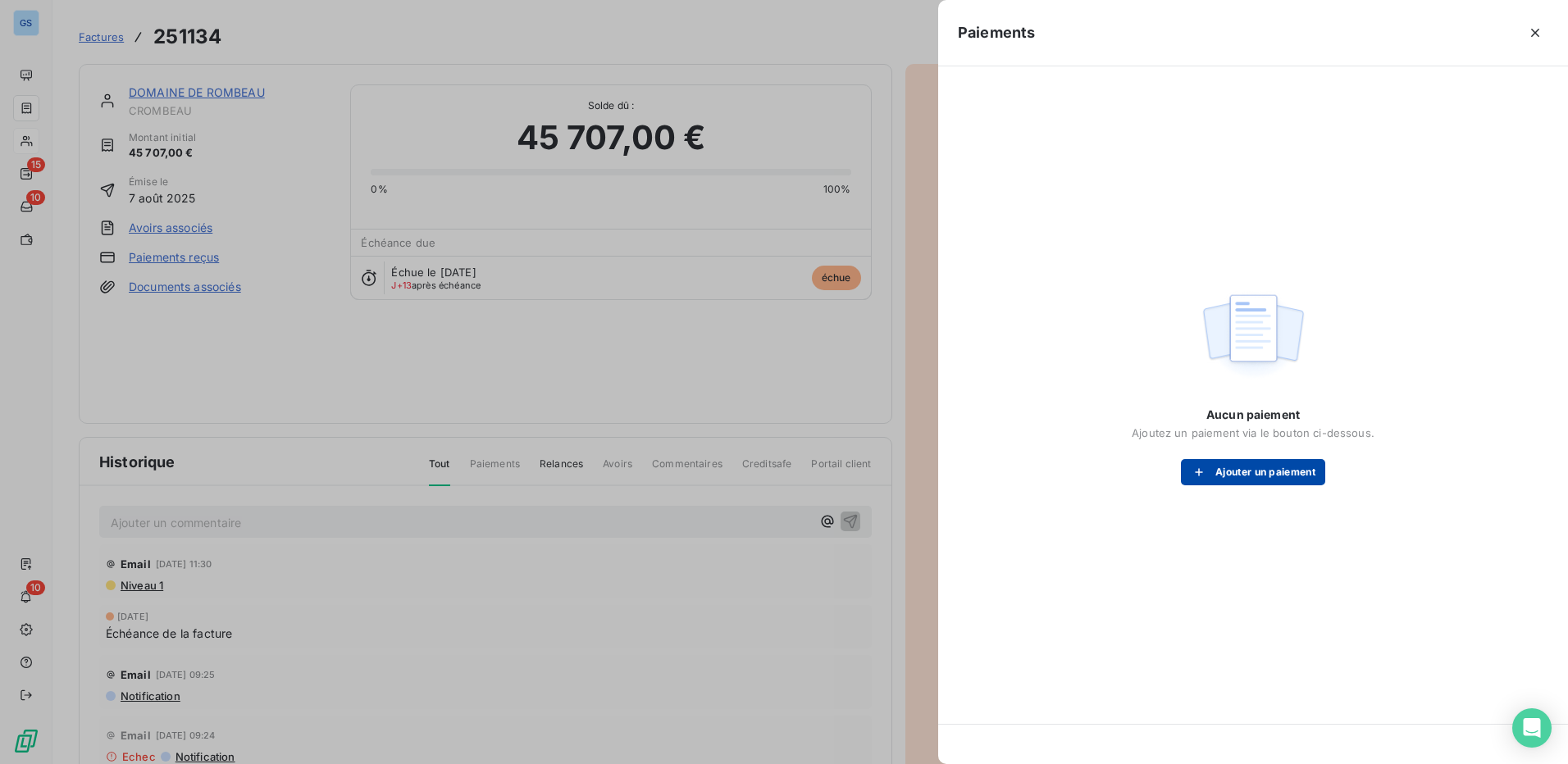
click at [1257, 469] on button "Ajouter un paiement" at bounding box center [1253, 472] width 144 height 26
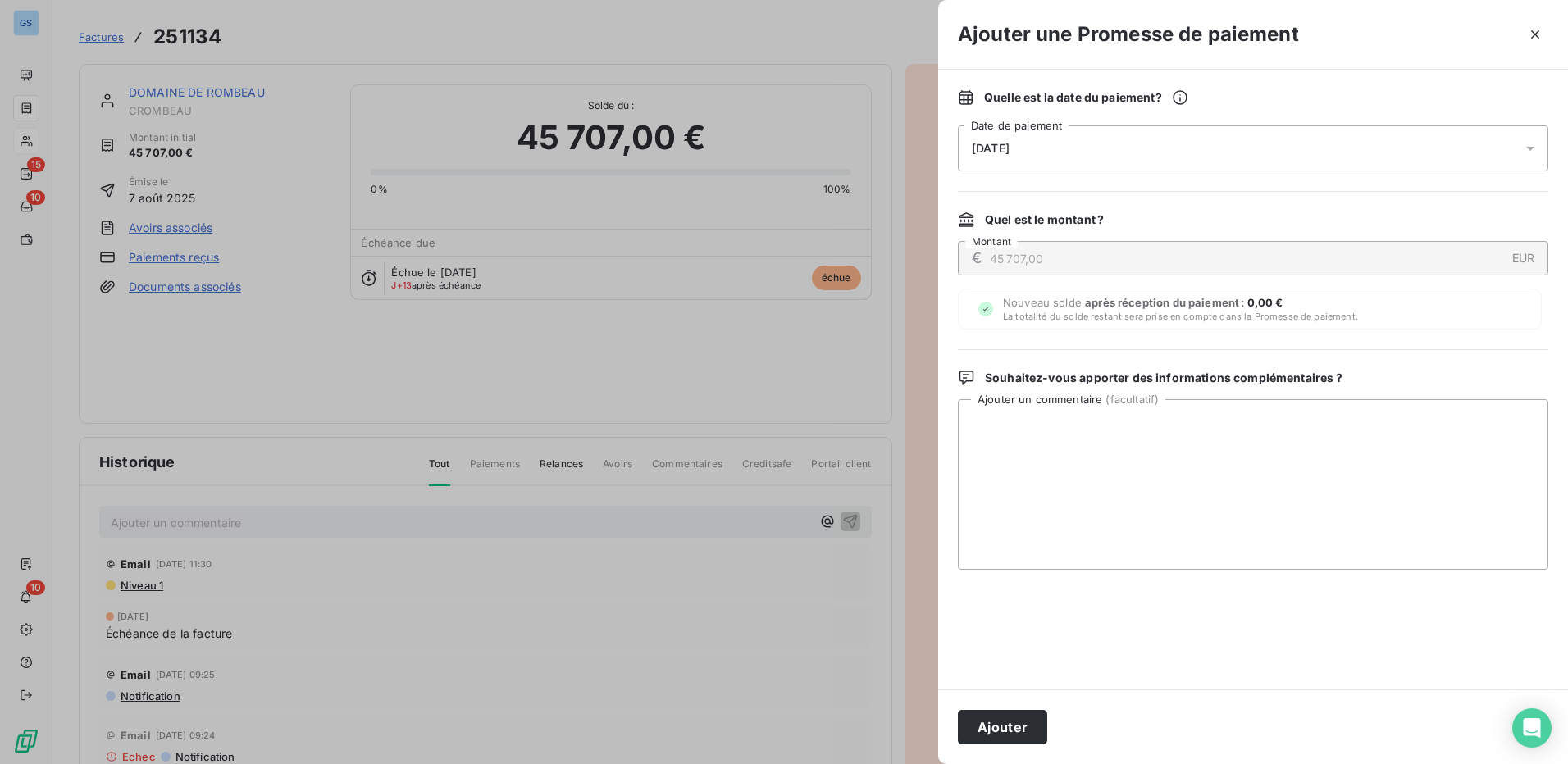
click at [1062, 142] on div "[DATE]" at bounding box center [1253, 148] width 590 height 46
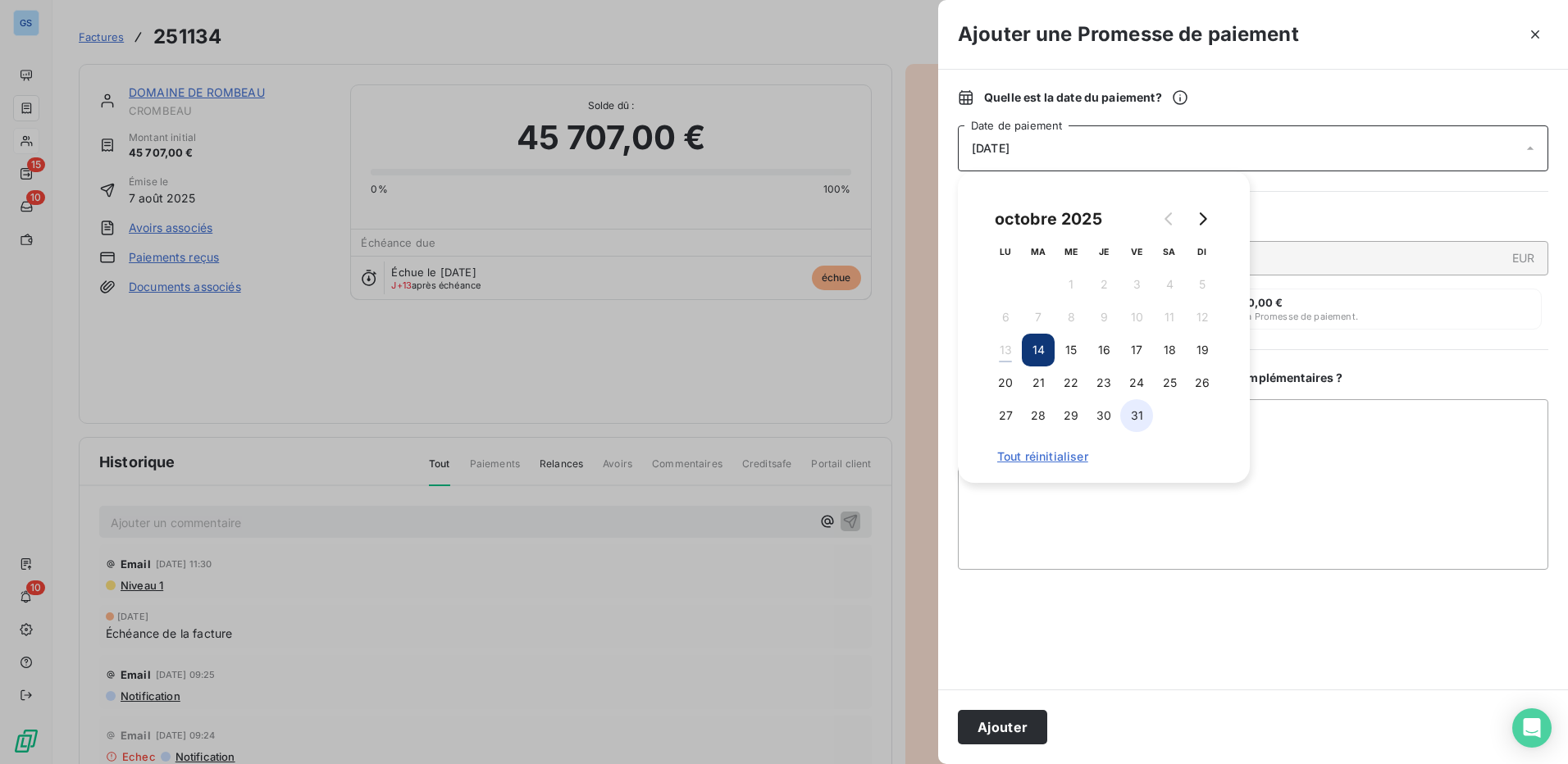
click at [1138, 412] on button "31" at bounding box center [1136, 416] width 33 height 33
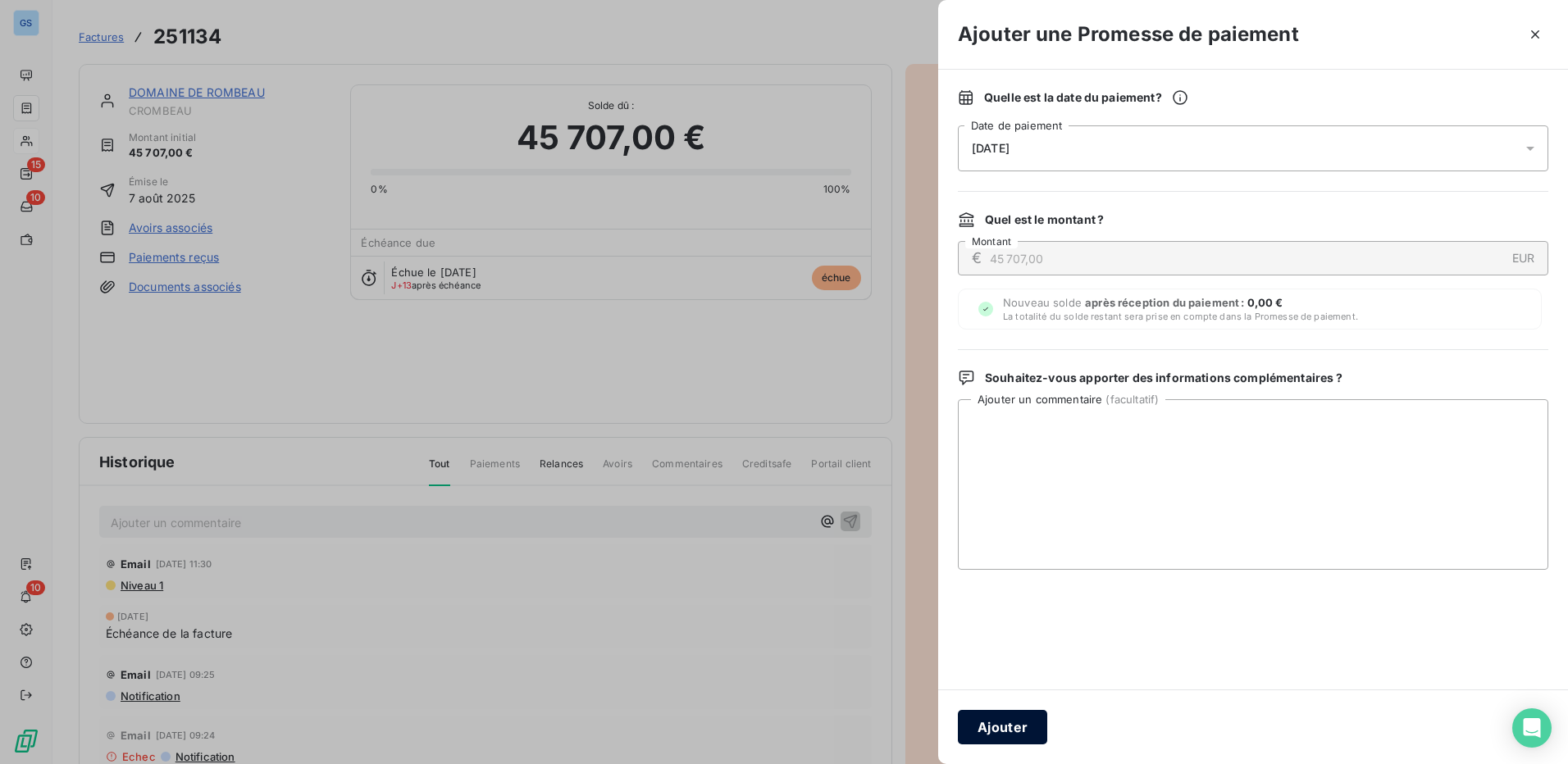
click at [1010, 733] on button "Ajouter" at bounding box center [1003, 727] width 90 height 34
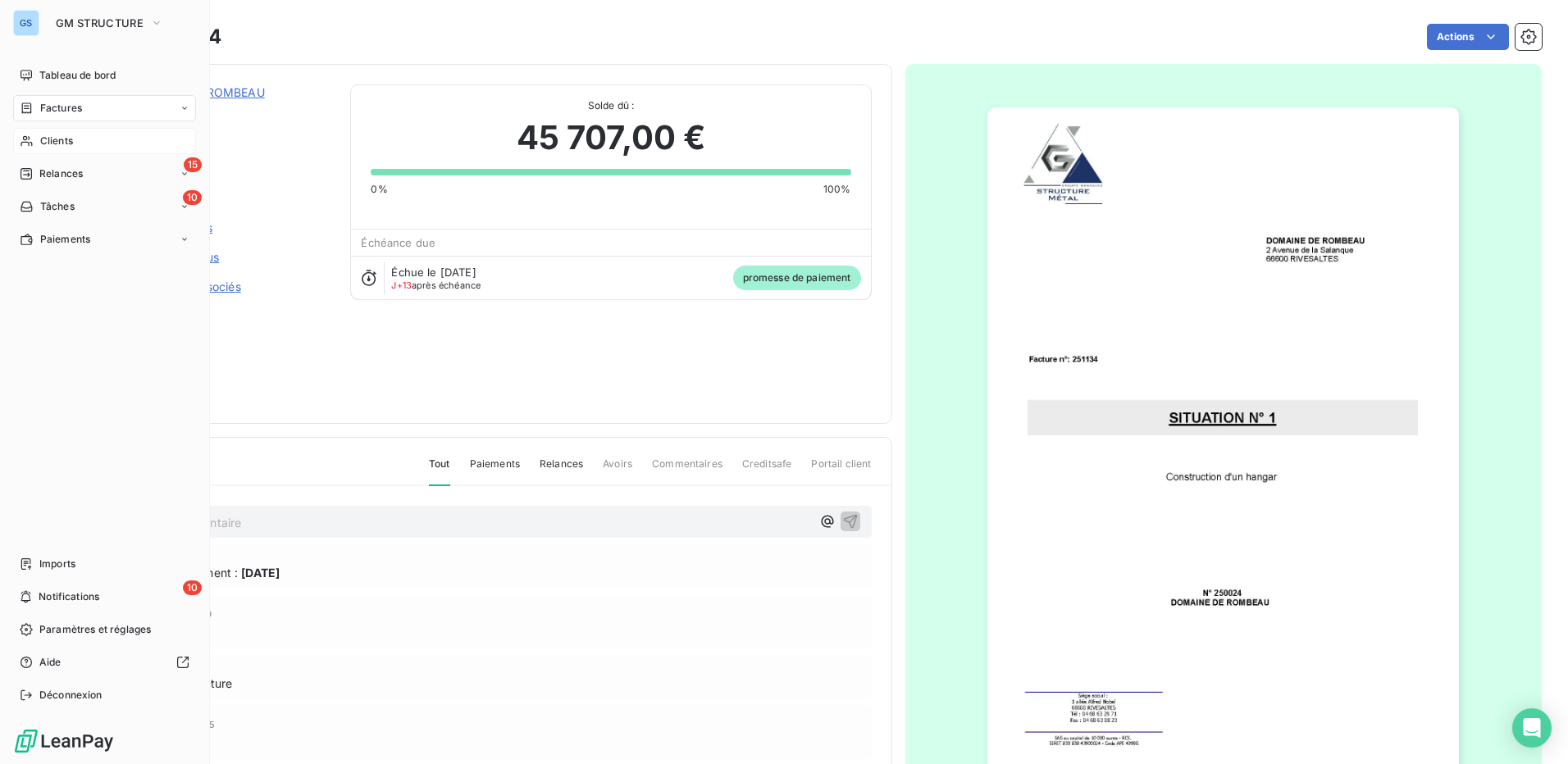
click at [66, 145] on span "Clients" at bounding box center [56, 141] width 33 height 14
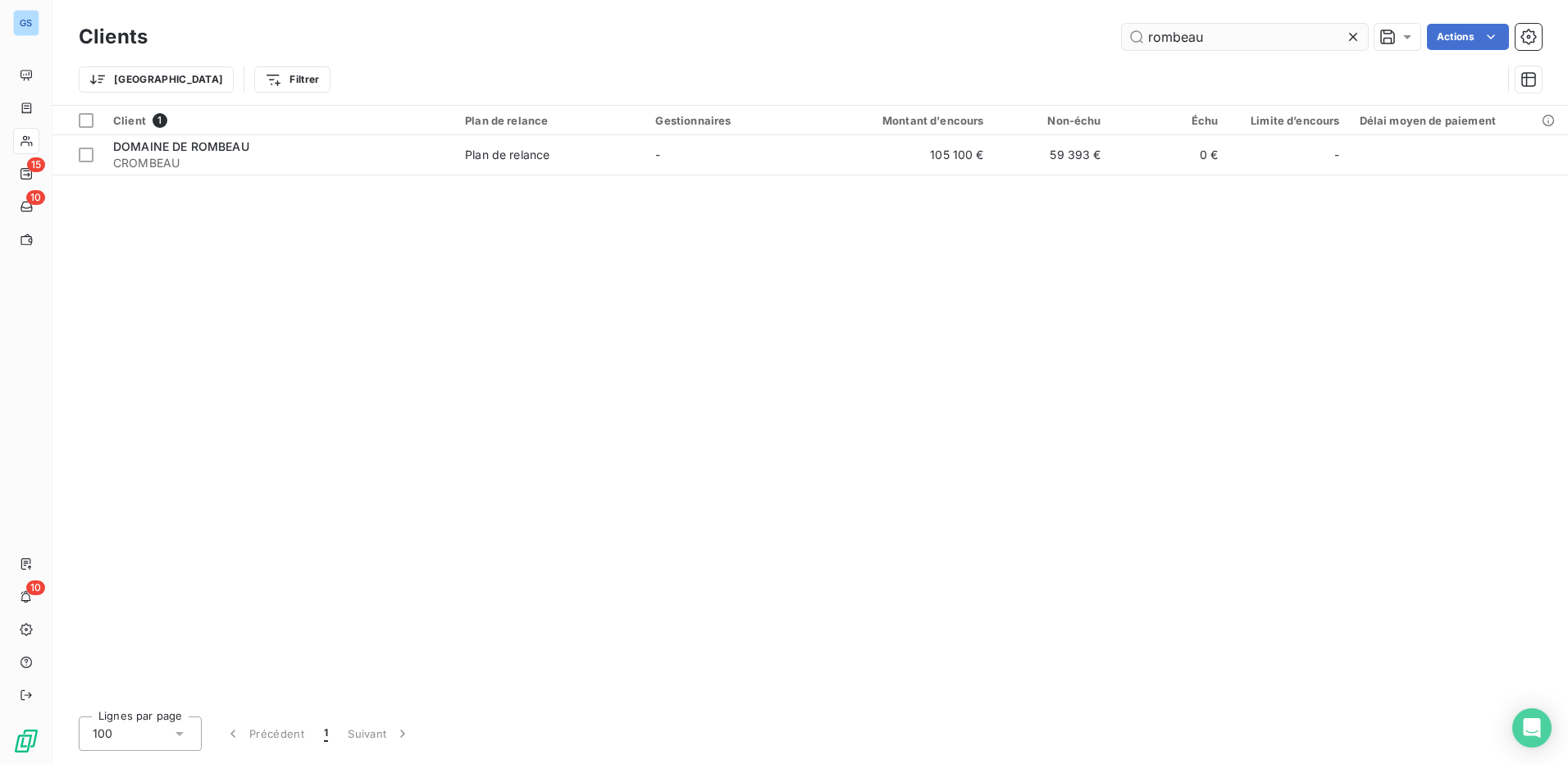
click at [1197, 45] on input "rombeau" at bounding box center [1245, 37] width 246 height 26
drag, startPoint x: 1233, startPoint y: 39, endPoint x: 683, endPoint y: 82, distance: 551.7
click at [701, 82] on div "Clients rombeau Actions Trier Filtrer" at bounding box center [810, 62] width 1463 height 85
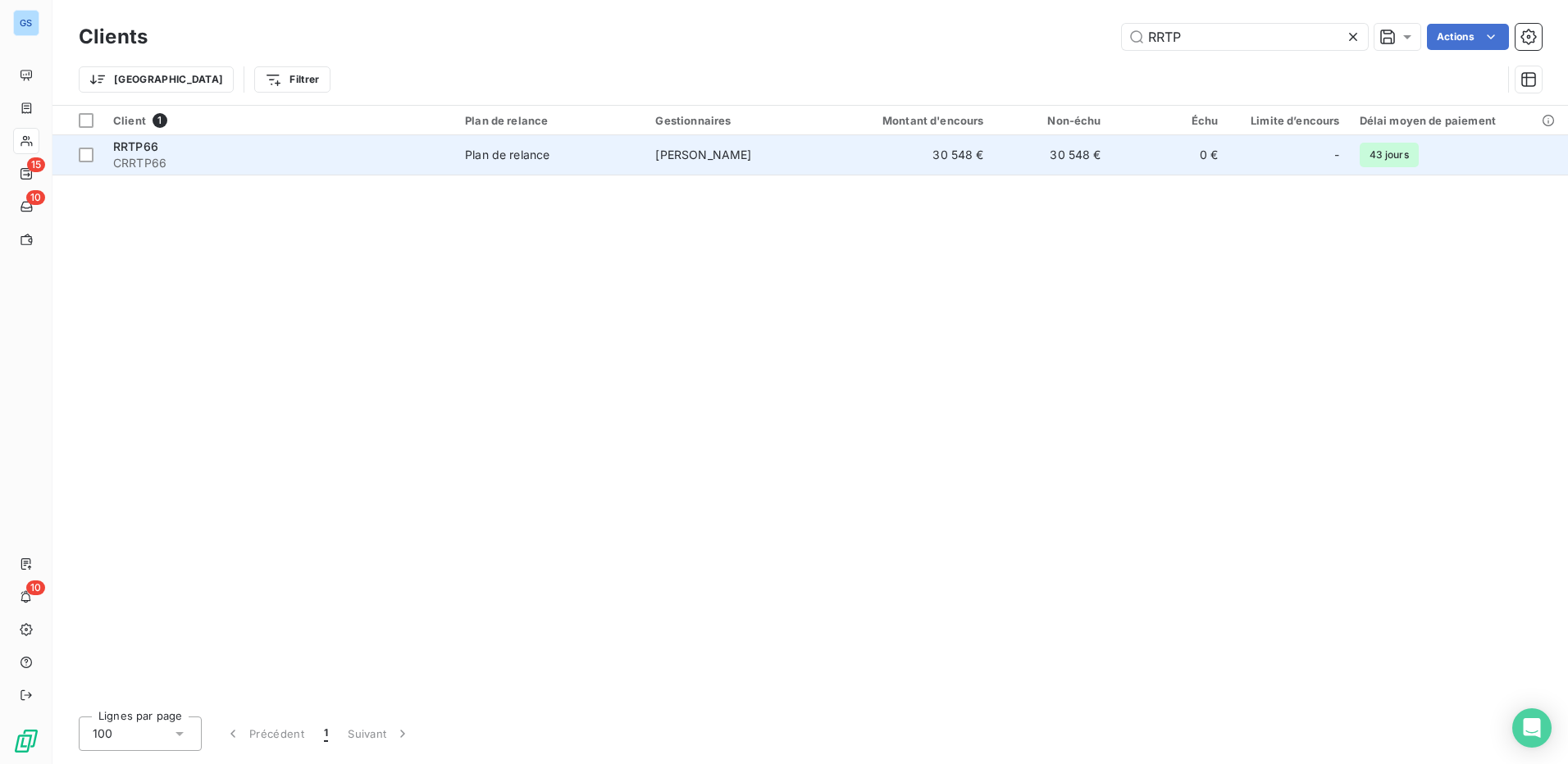
type input "RRTP"
click at [152, 150] on span "RRTP66" at bounding box center [135, 147] width 45 height 14
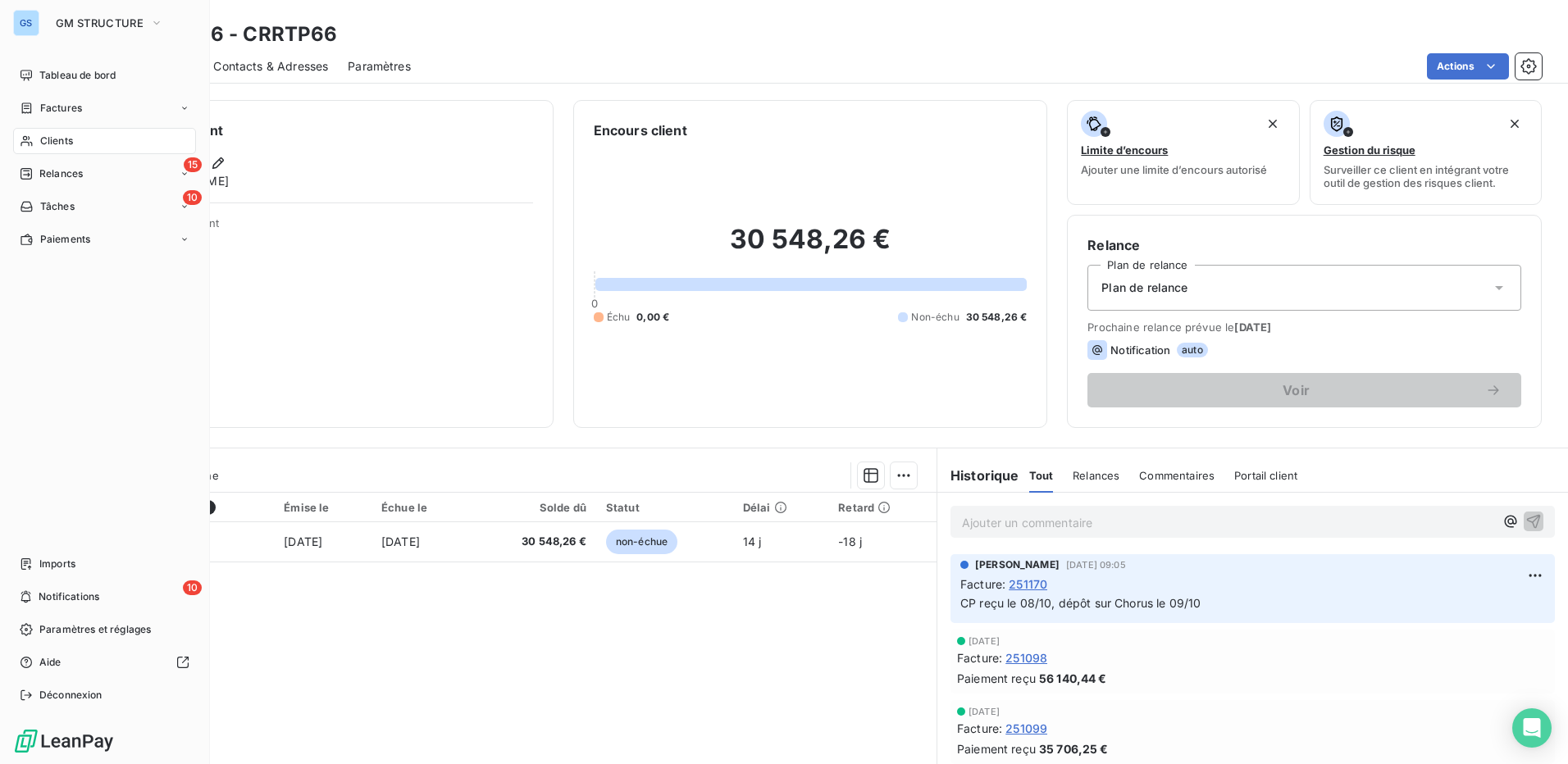
click at [66, 138] on span "Clients" at bounding box center [56, 141] width 33 height 14
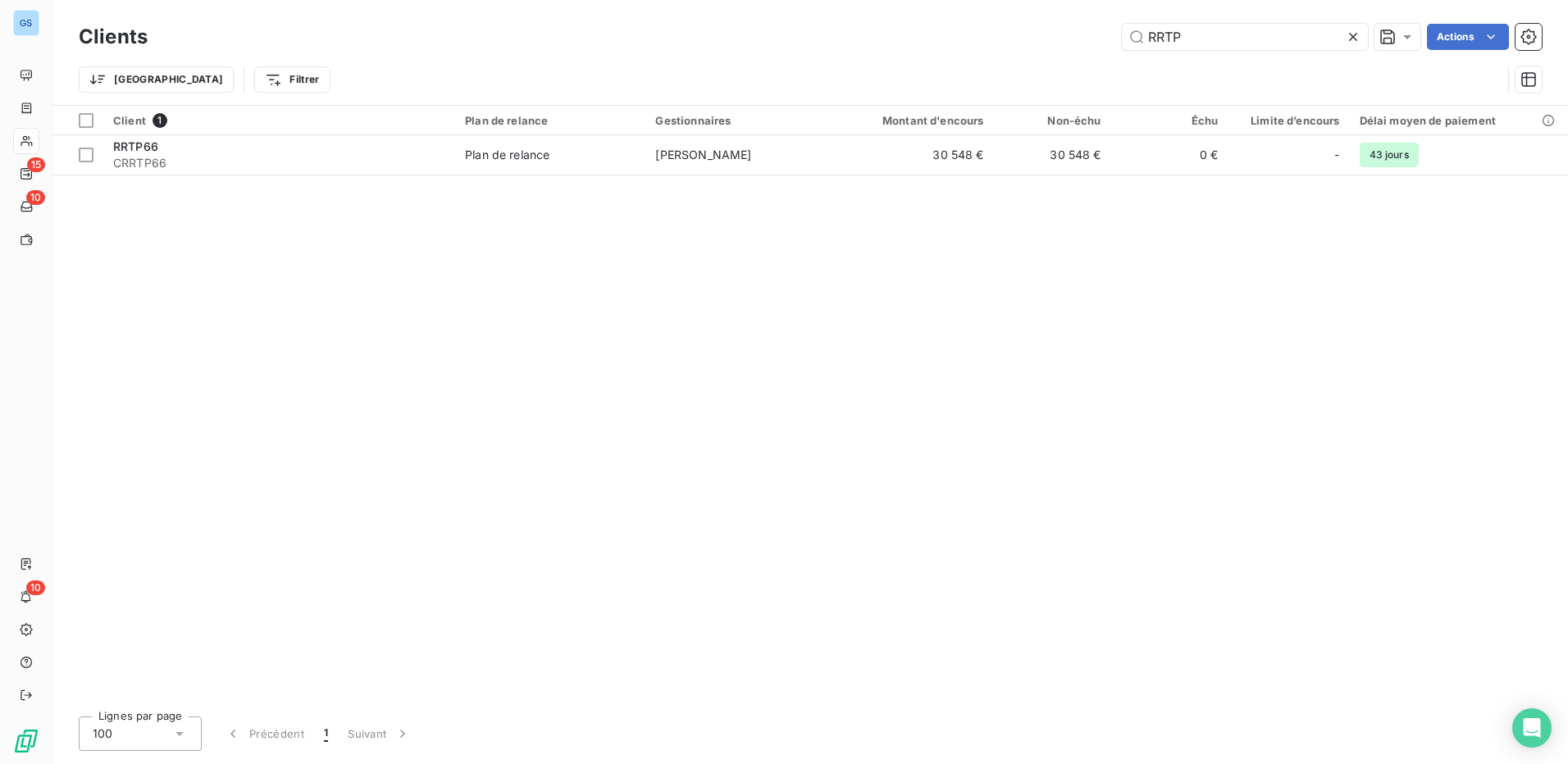
click at [127, 31] on h3 "Clients" at bounding box center [113, 37] width 69 height 30
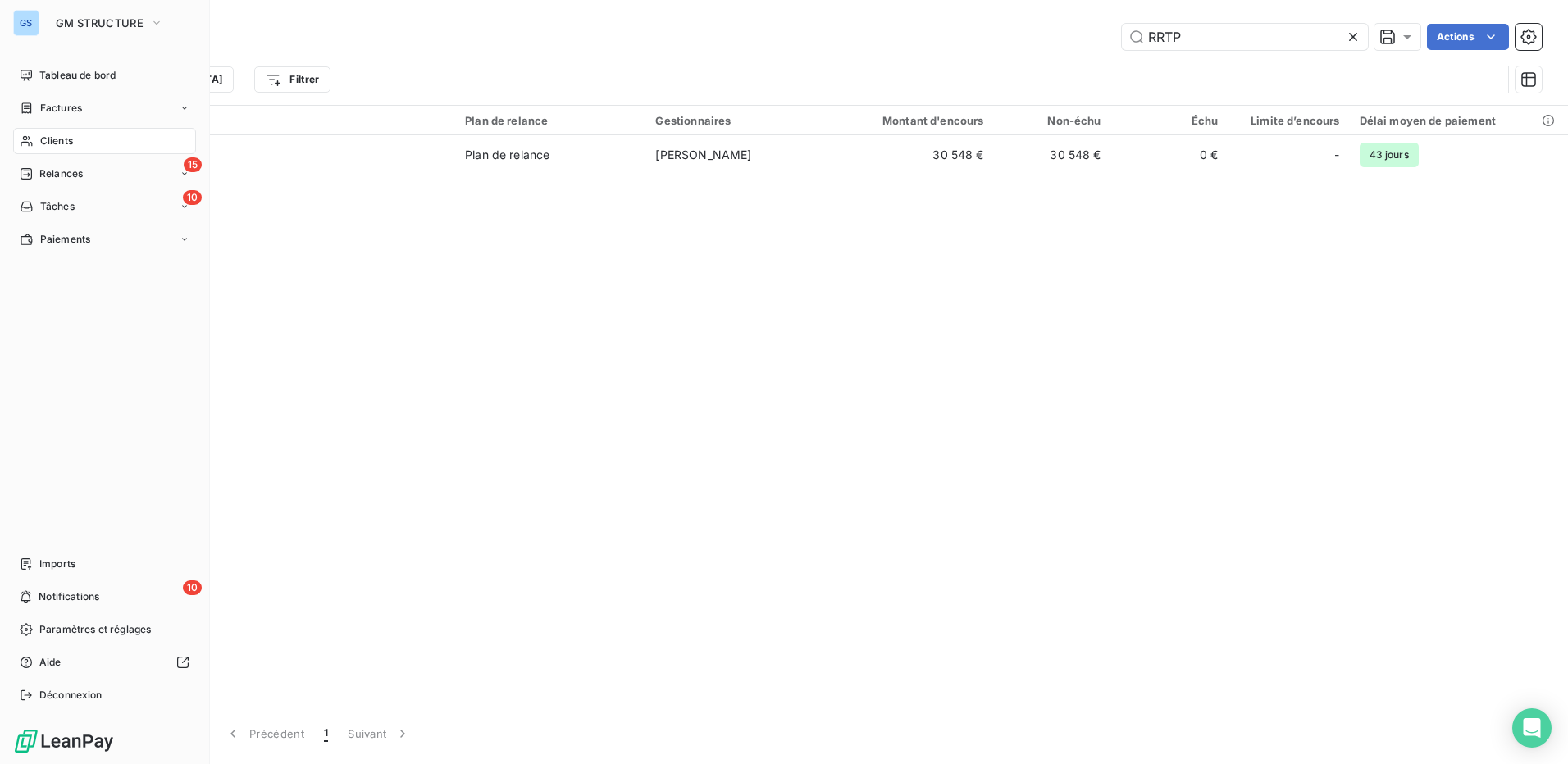
click at [58, 142] on span "Clients" at bounding box center [56, 141] width 33 height 14
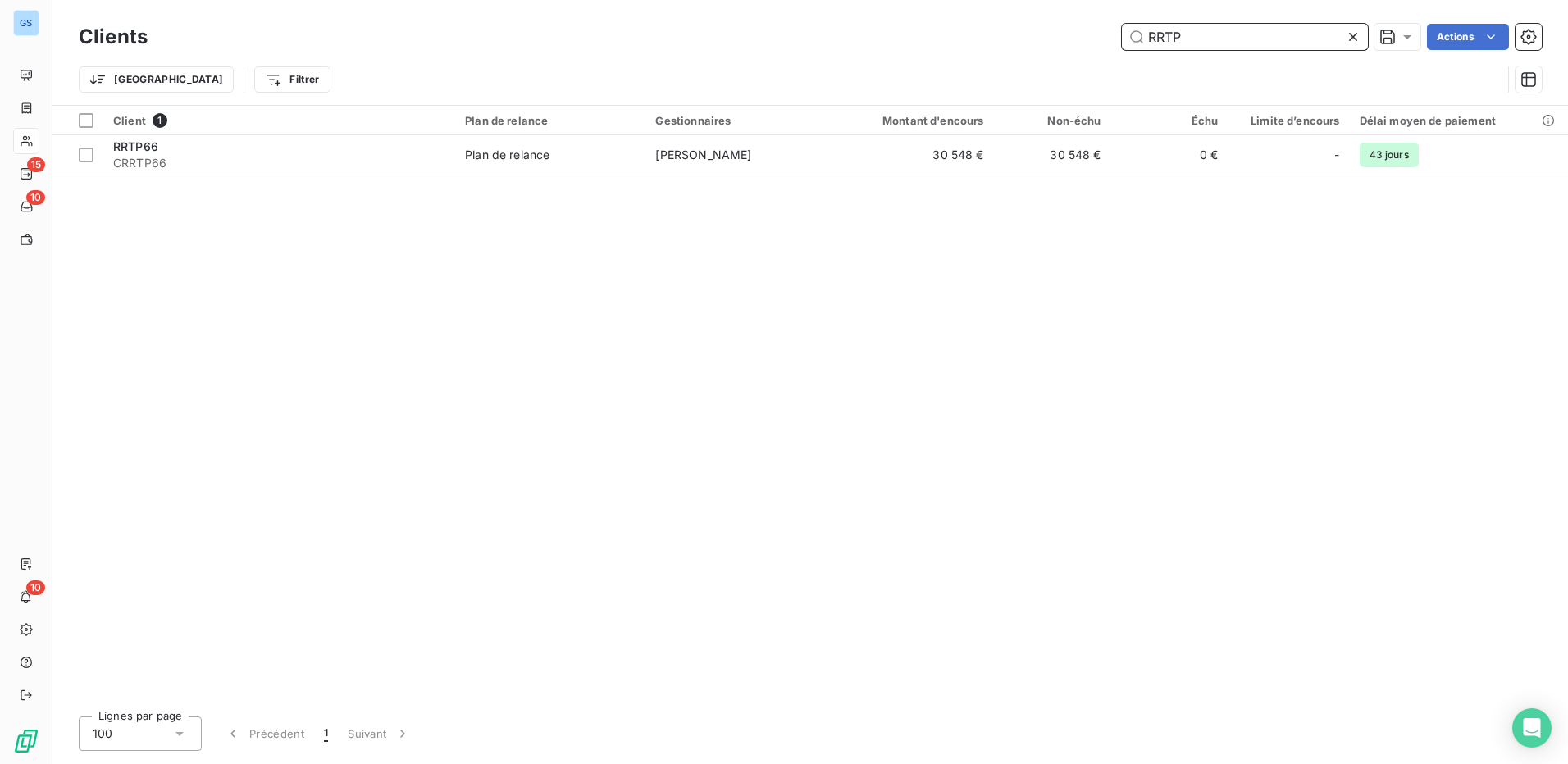
drag, startPoint x: 1170, startPoint y: 43, endPoint x: 848, endPoint y: 39, distance: 322.0
click at [849, 39] on div "RRTP Actions" at bounding box center [855, 37] width 1374 height 26
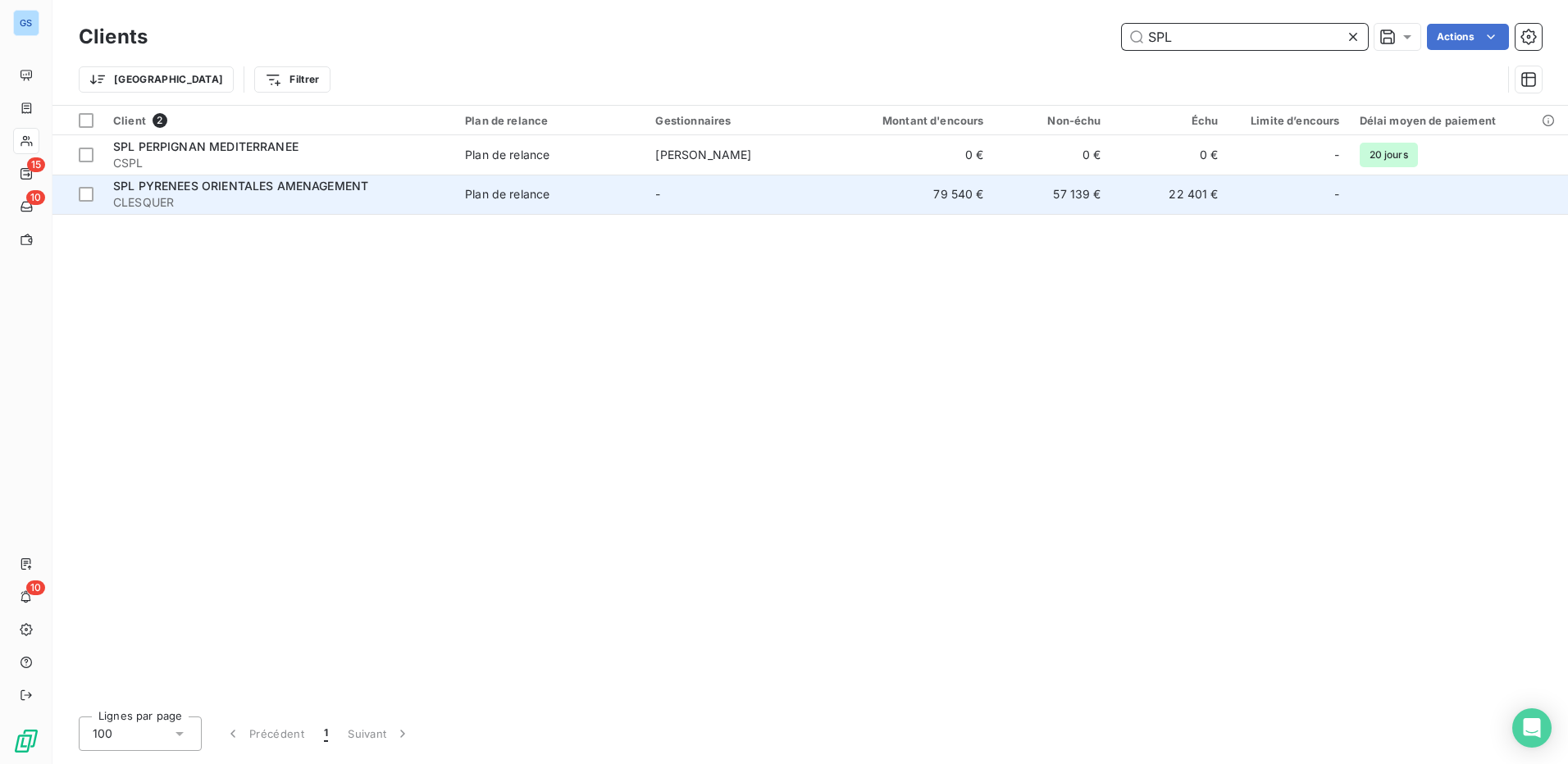
type input "SPL"
click at [188, 192] on span "SPL PYRENEES ORIENTALES AMENAGEMENT" at bounding box center [240, 186] width 255 height 14
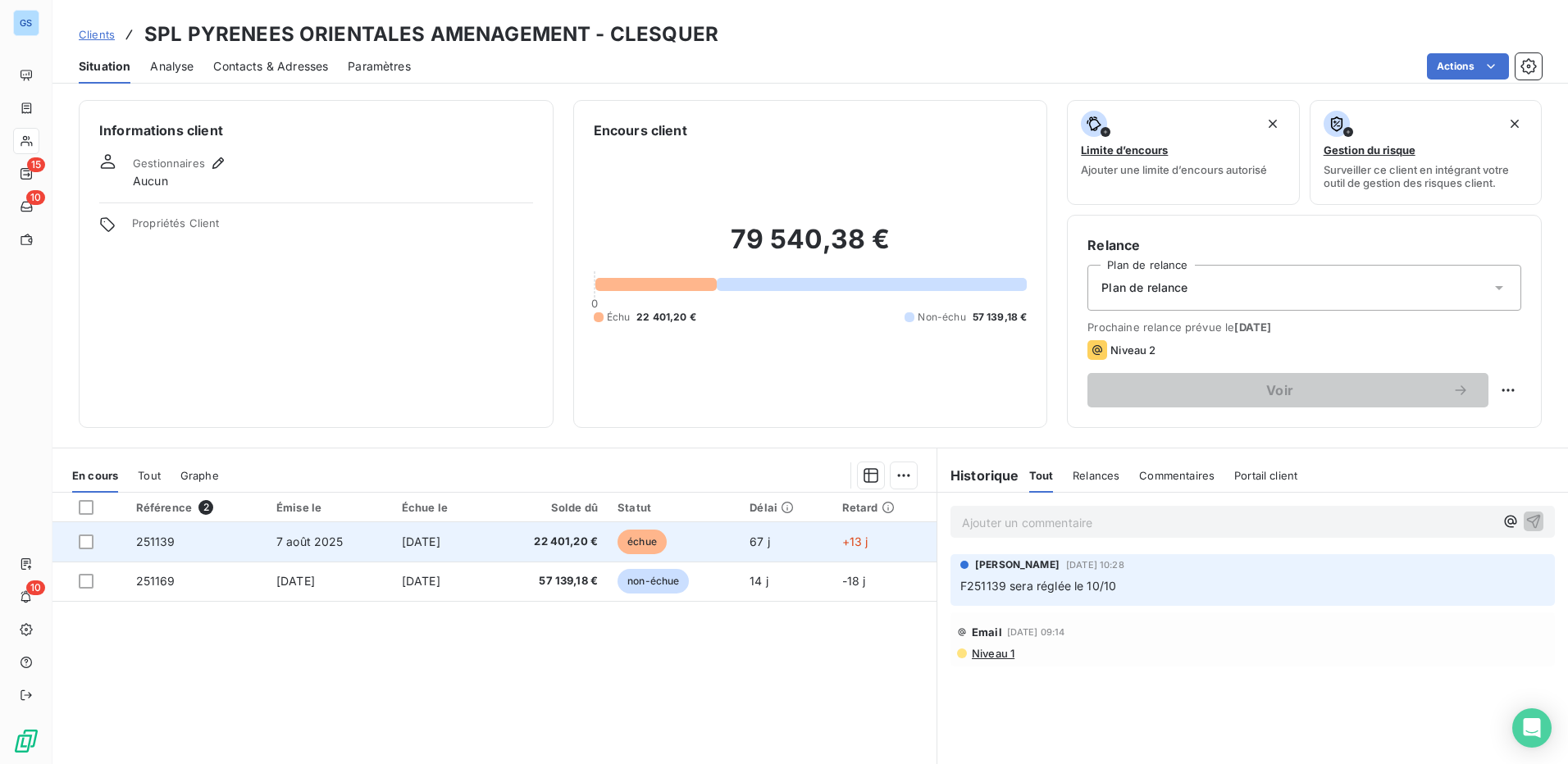
click at [169, 542] on td "251139" at bounding box center [196, 542] width 141 height 39
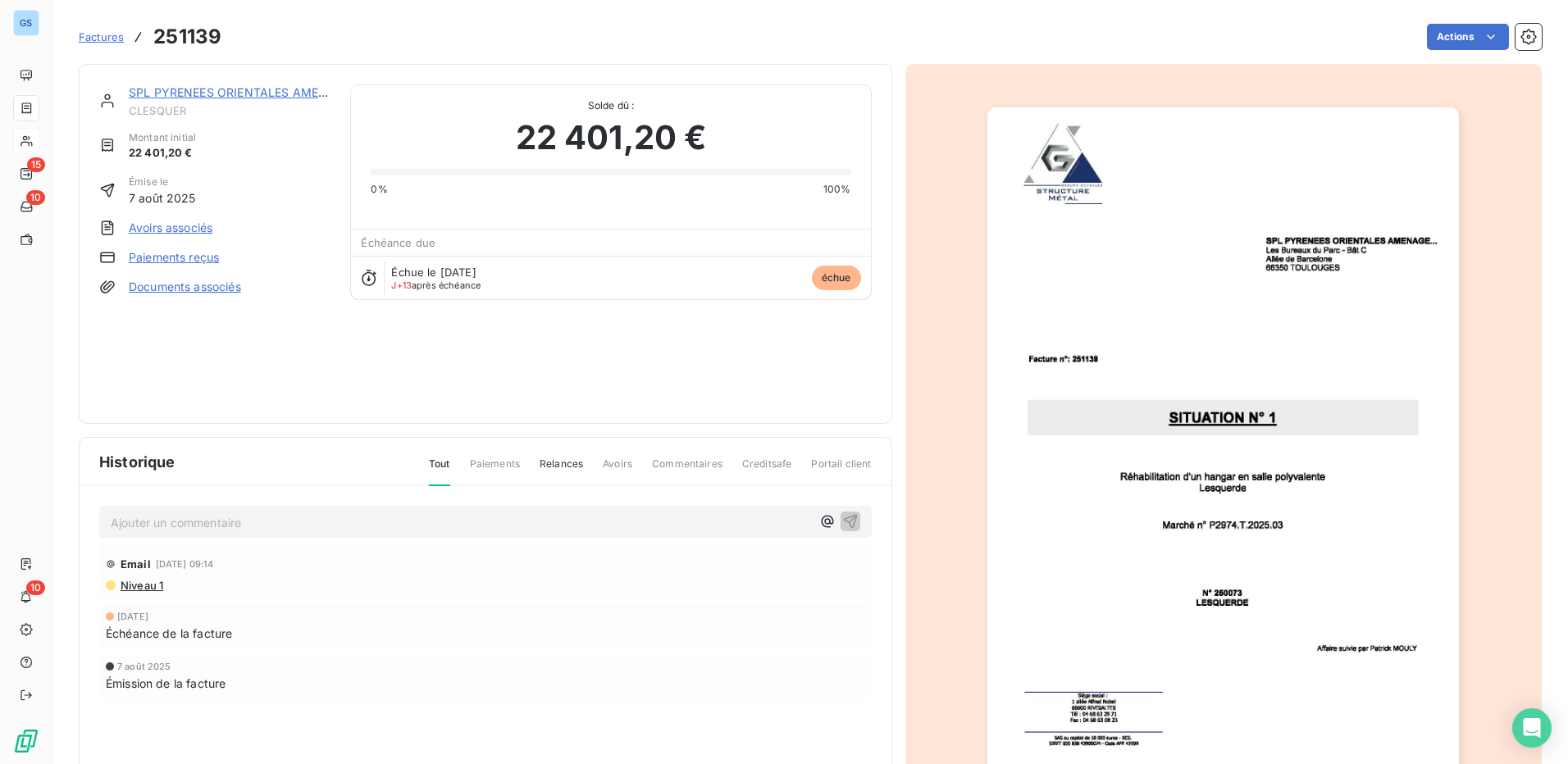
click at [189, 254] on link "Paiements reçus" at bounding box center [174, 257] width 90 height 16
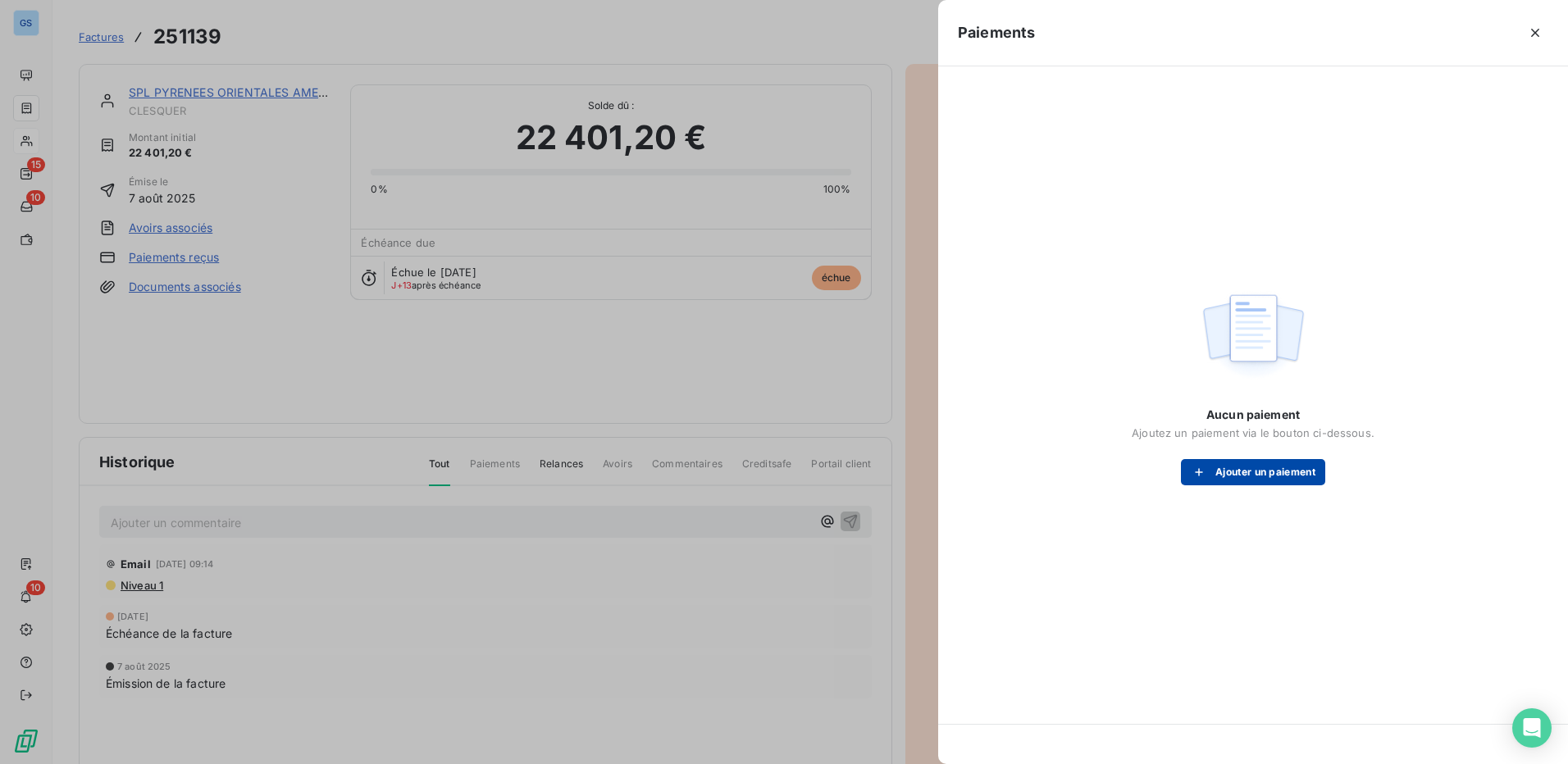
click at [1254, 468] on button "Ajouter un paiement" at bounding box center [1253, 472] width 144 height 26
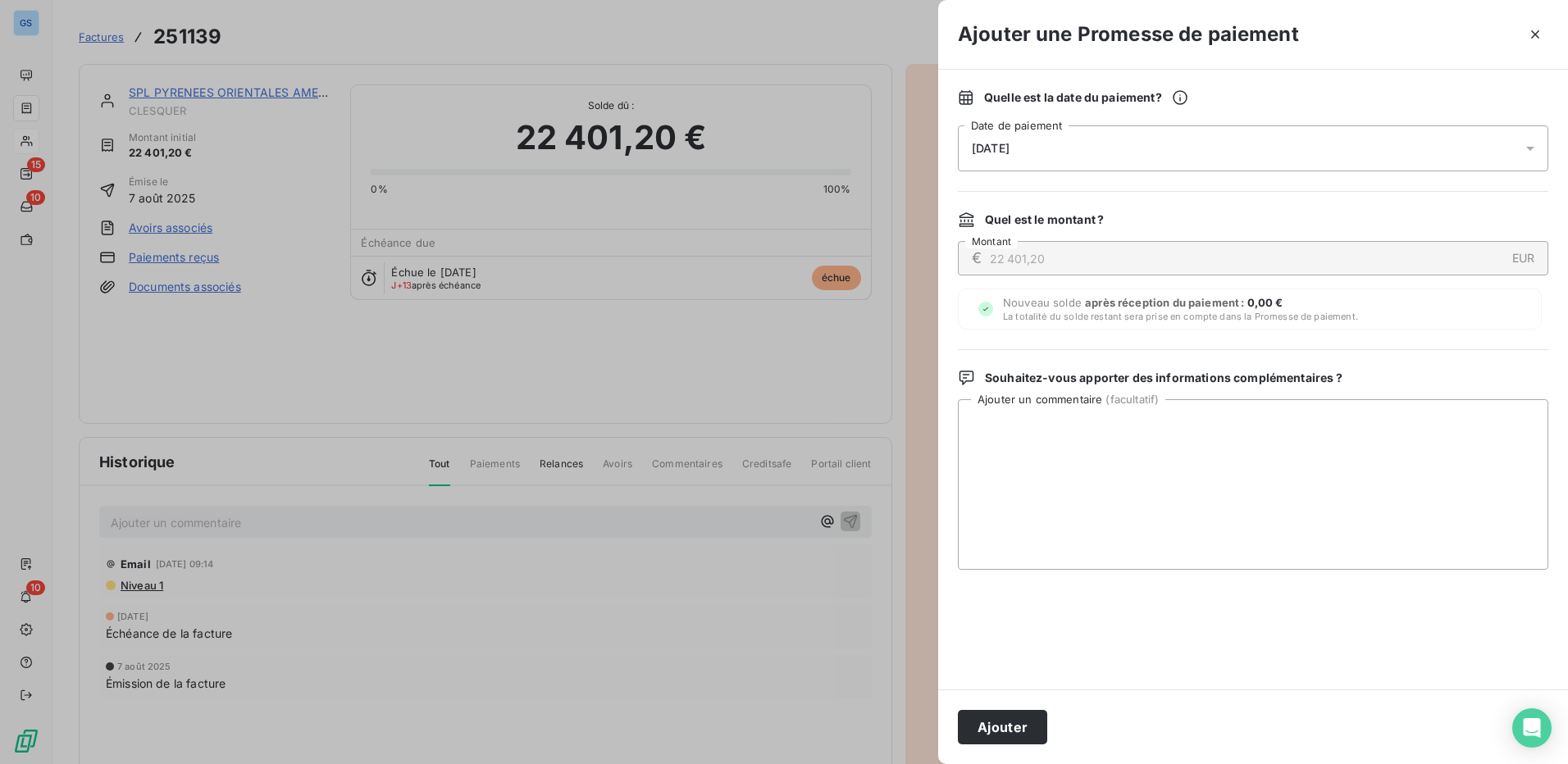
click at [1064, 146] on div "[DATE]" at bounding box center [1253, 148] width 590 height 46
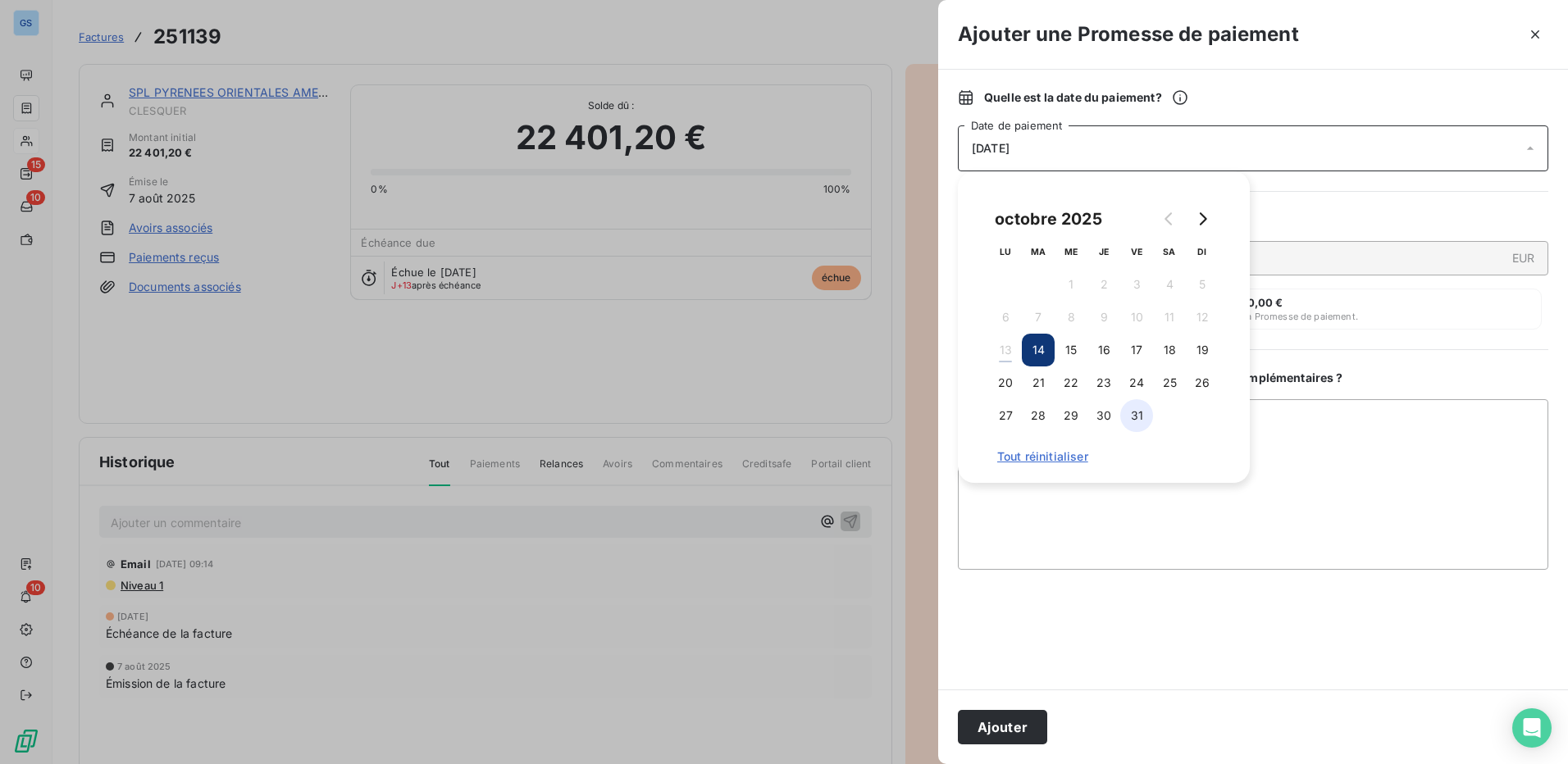
click at [1138, 411] on button "31" at bounding box center [1136, 416] width 33 height 33
click at [1004, 722] on button "Ajouter" at bounding box center [1003, 727] width 90 height 34
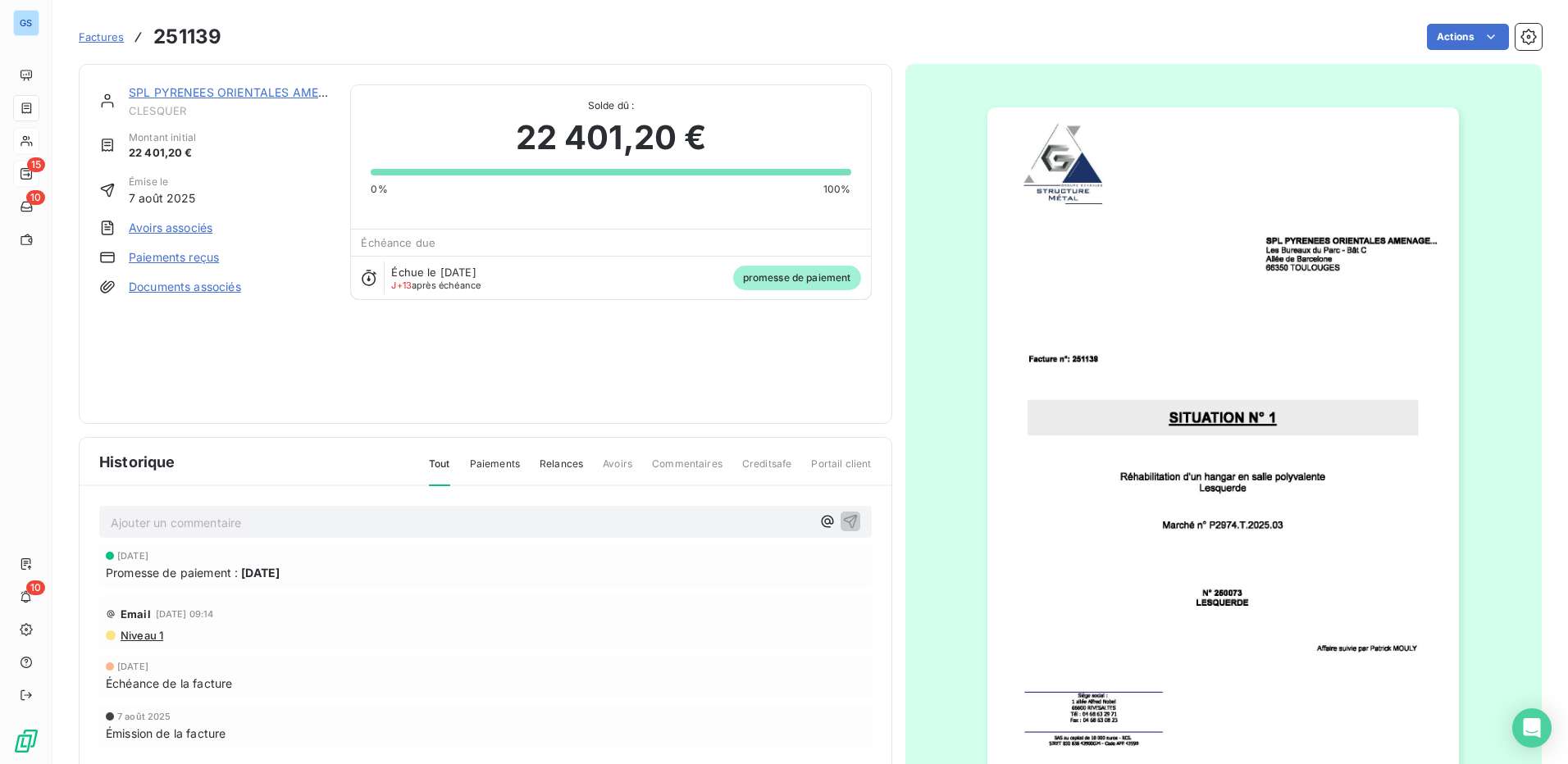
click span "GM STRUCTURE"
click span "POLYMECA"
click span "Clients"
drag, startPoint x: 1185, startPoint y: 44, endPoint x: 1067, endPoint y: 24, distance: 119.7
click div "SPL Actions"
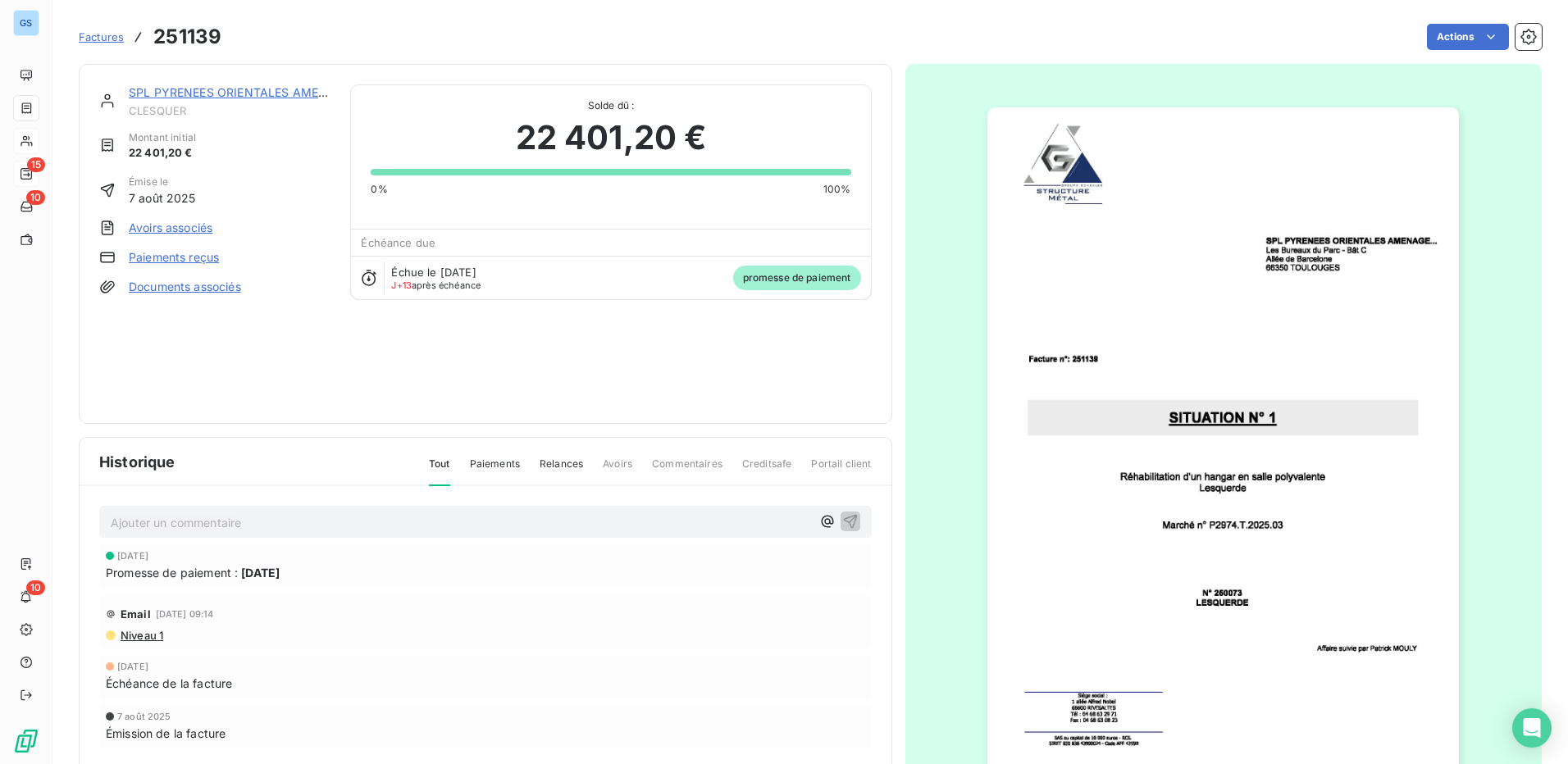
type input "IMTM"
click span "IMTM"
click span "Tableau de bord"
click span "Voir plus"
click link "LEA LOGISTIQUE - CLEALOGI"
